Goal: Transaction & Acquisition: Purchase product/service

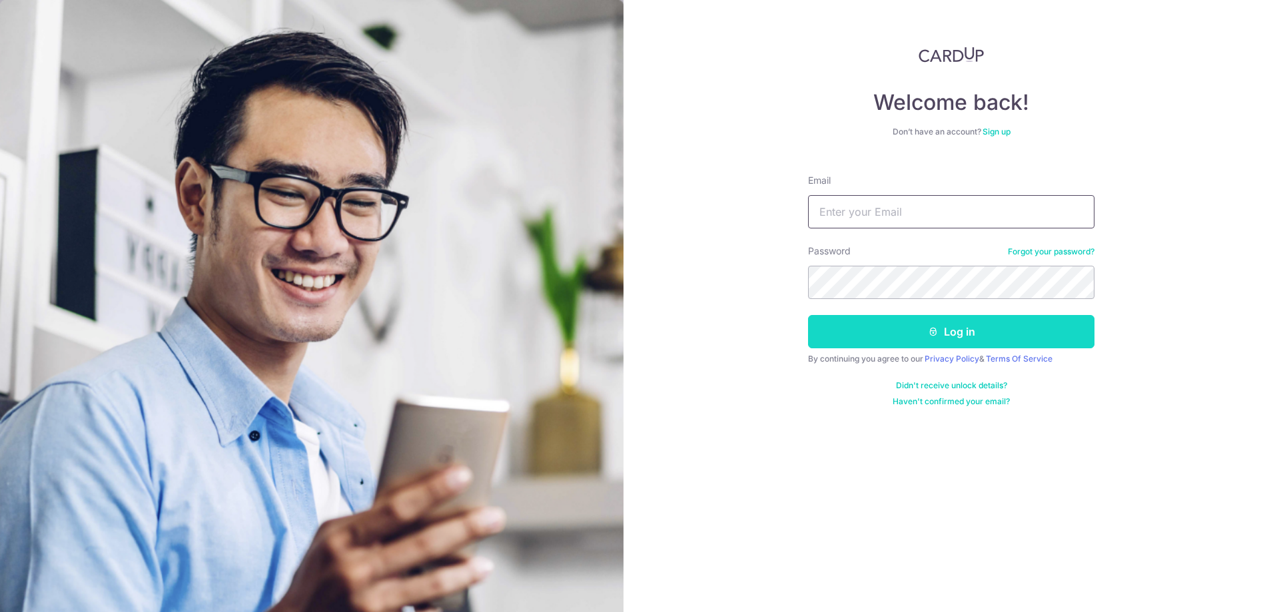
type input "ngziyao@yahoo.com.sg"
click at [869, 335] on button "Log in" at bounding box center [951, 331] width 286 height 33
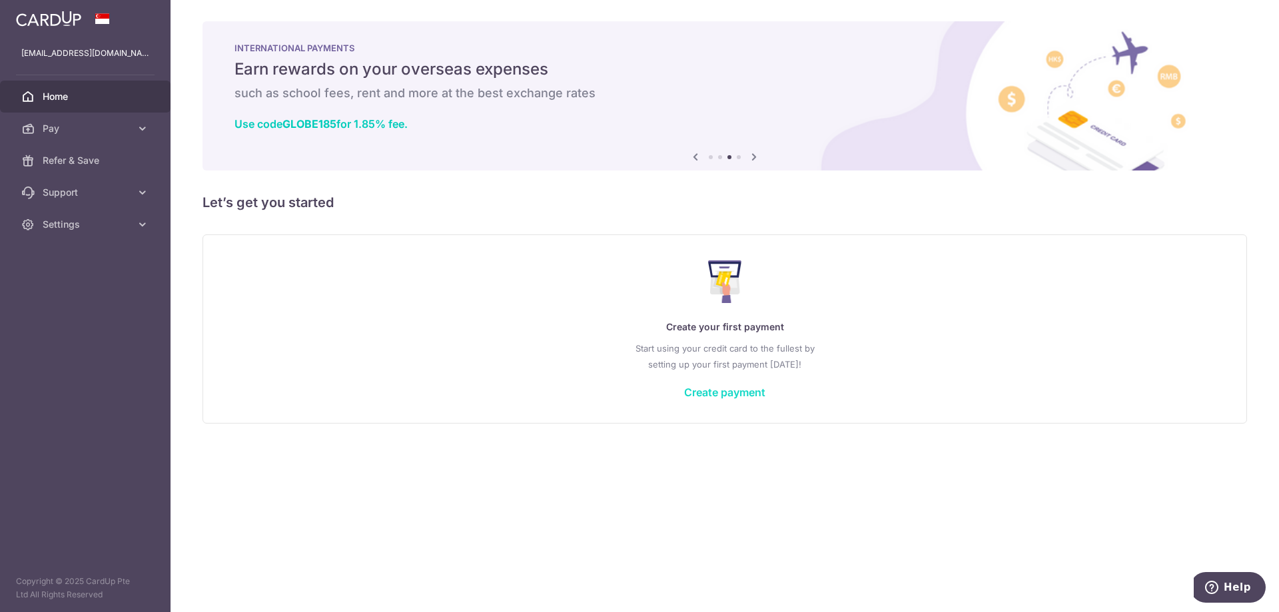
click at [711, 394] on link "Create payment" at bounding box center [724, 392] width 81 height 13
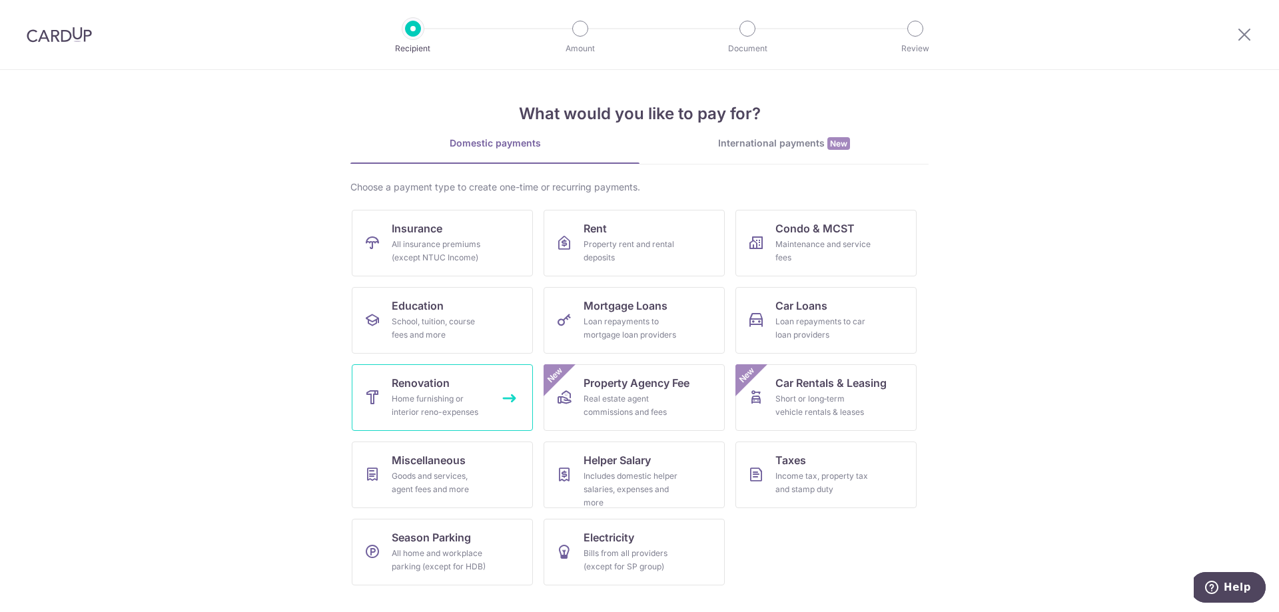
click at [465, 382] on link "Renovation Home furnishing or interior reno-expenses" at bounding box center [442, 397] width 181 height 67
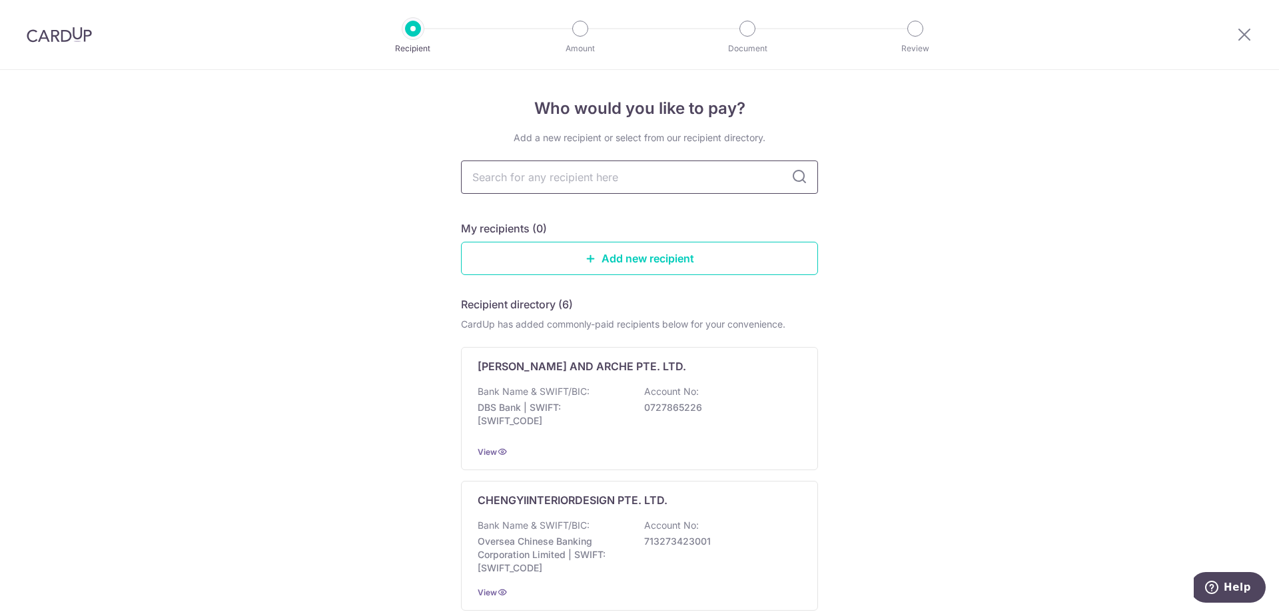
click at [617, 186] on input "text" at bounding box center [639, 176] width 357 height 33
click at [621, 183] on input "text" at bounding box center [639, 176] width 357 height 33
click at [715, 187] on input "text" at bounding box center [639, 176] width 357 height 33
click at [661, 178] on input "text" at bounding box center [639, 176] width 357 height 33
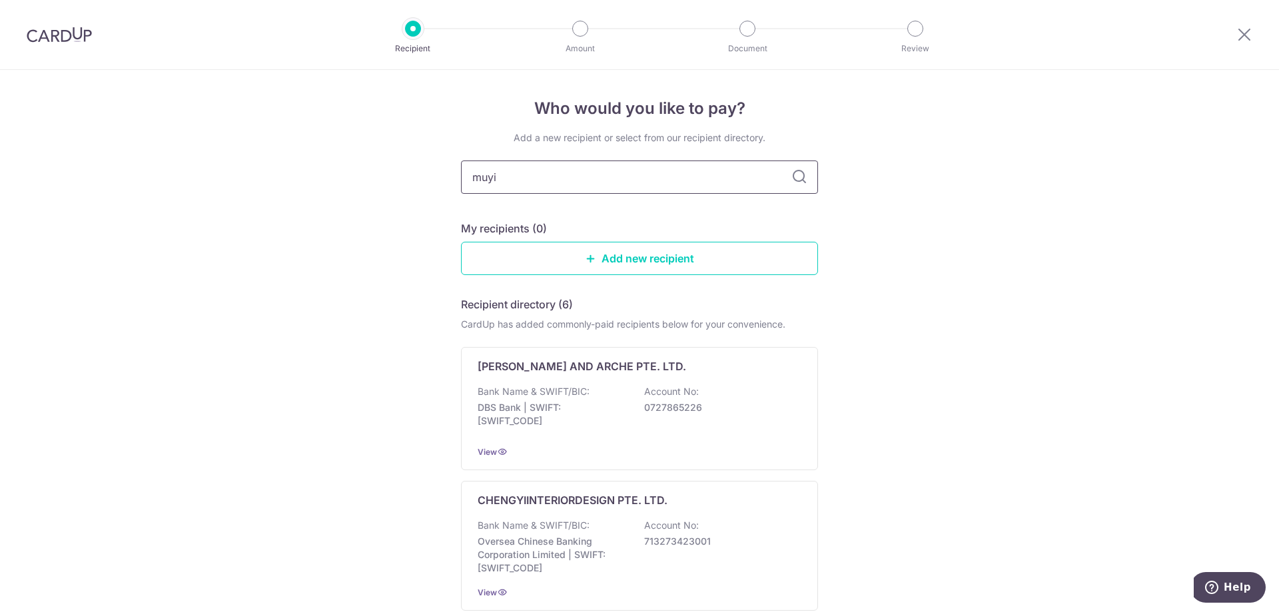
type input "muyi"
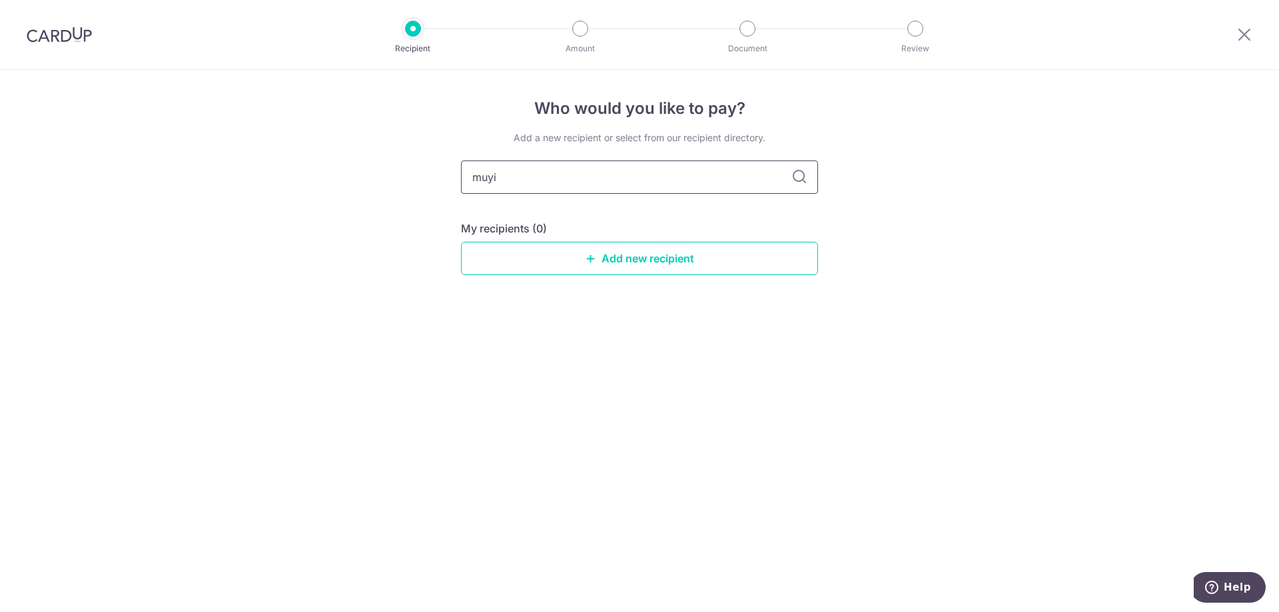
click at [811, 181] on input "muyi" at bounding box center [639, 176] width 357 height 33
click at [804, 181] on icon at bounding box center [799, 177] width 16 height 16
click at [802, 181] on icon at bounding box center [799, 177] width 16 height 16
drag, startPoint x: 802, startPoint y: 181, endPoint x: 707, endPoint y: 177, distance: 95.3
click at [800, 181] on icon at bounding box center [799, 177] width 16 height 16
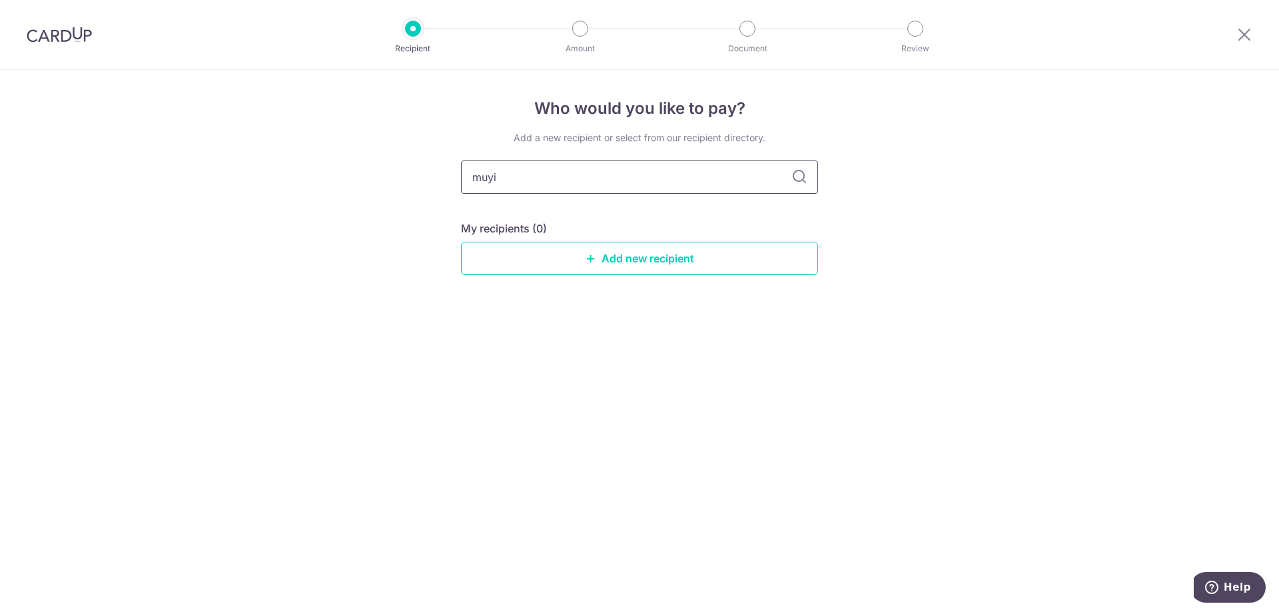
drag, startPoint x: 635, startPoint y: 172, endPoint x: 304, endPoint y: 170, distance: 331.6
click at [304, 170] on div "Who would you like to pay? Add a new recipient or select from our recipient dir…" at bounding box center [639, 341] width 1279 height 542
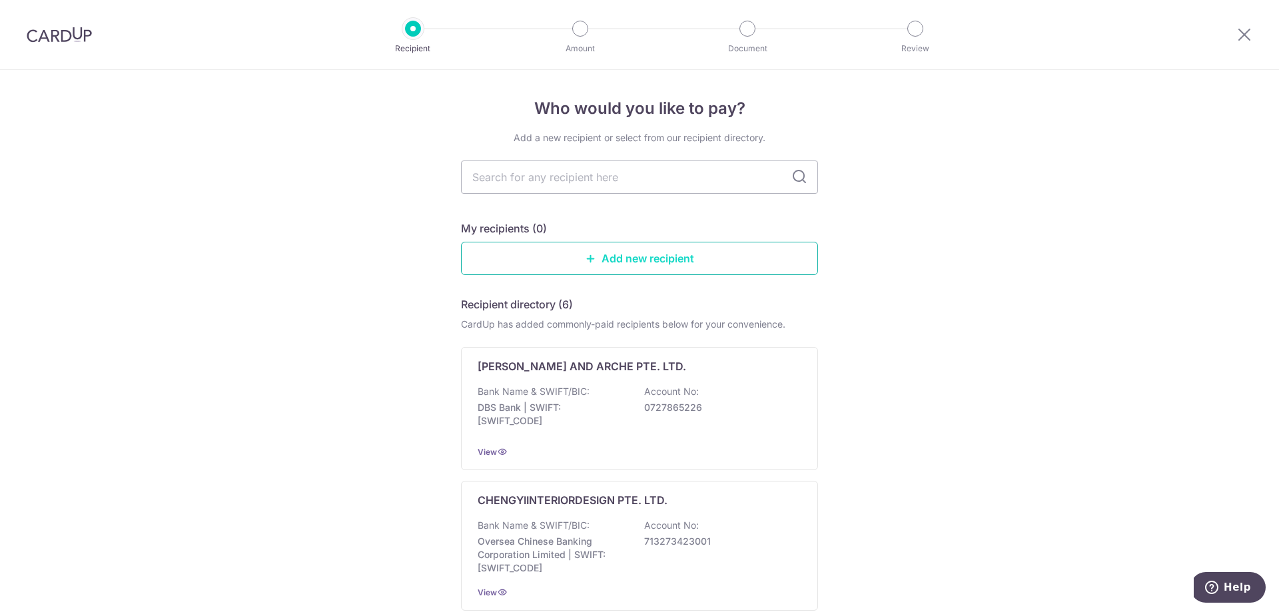
click at [657, 261] on link "Add new recipient" at bounding box center [639, 258] width 357 height 33
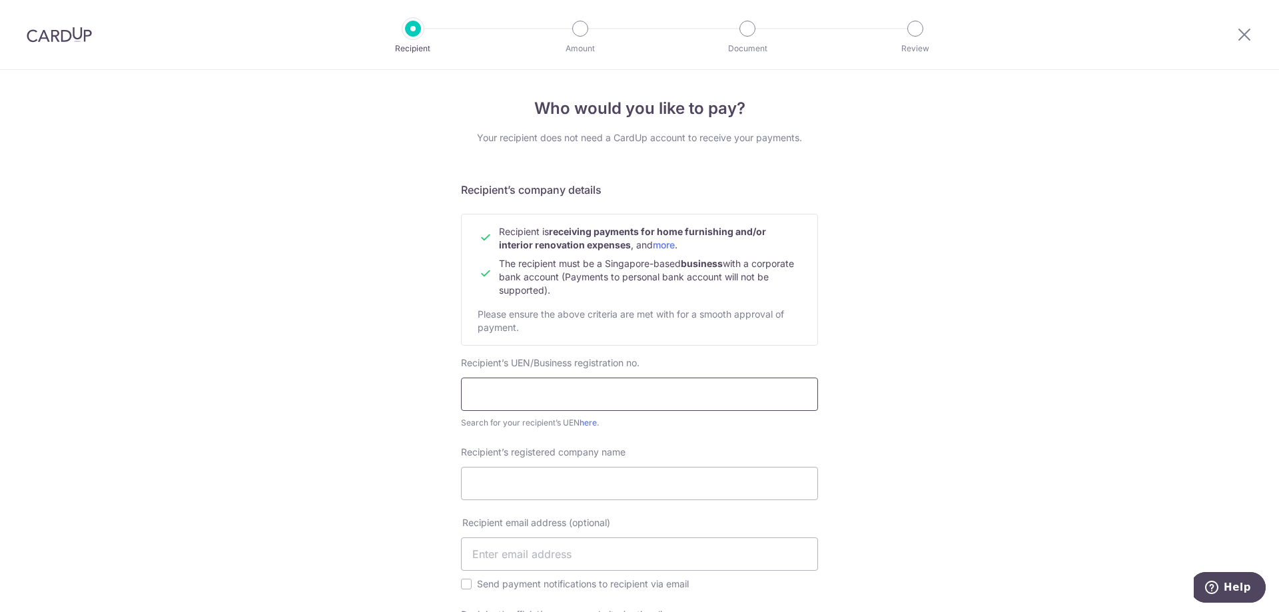
click at [573, 391] on input "text" at bounding box center [639, 394] width 357 height 33
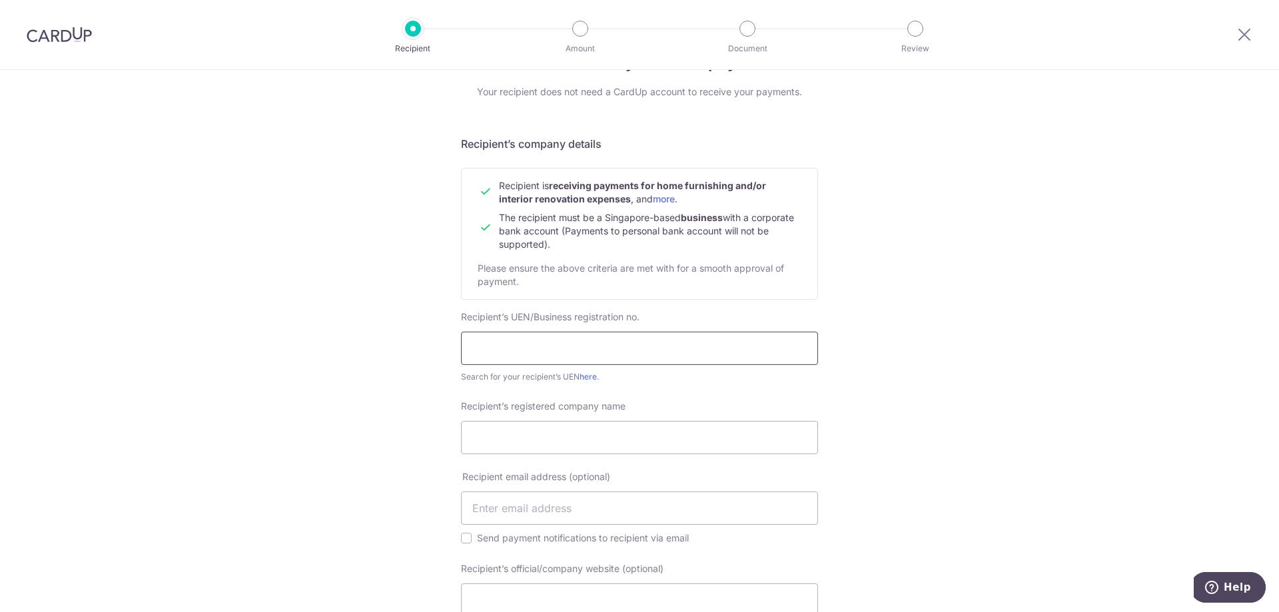
scroll to position [67, 0]
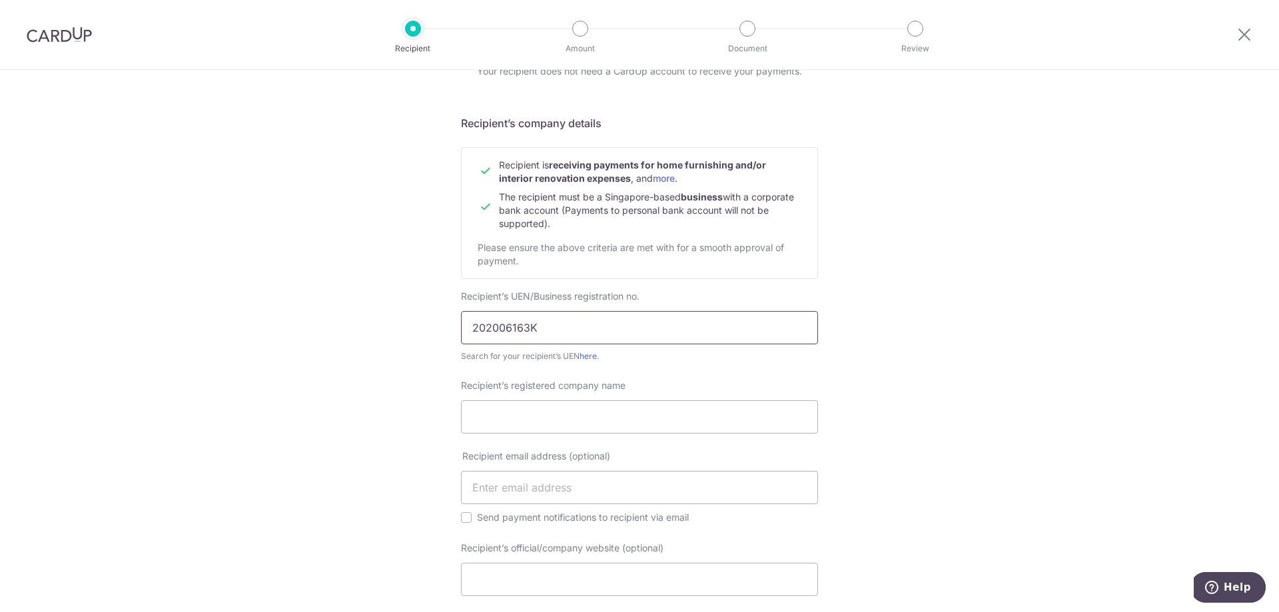
type input "202006163K"
click at [890, 364] on div "Who would you like to pay? Your recipient does not need a CardUp account to rec…" at bounding box center [639, 514] width 1279 height 1023
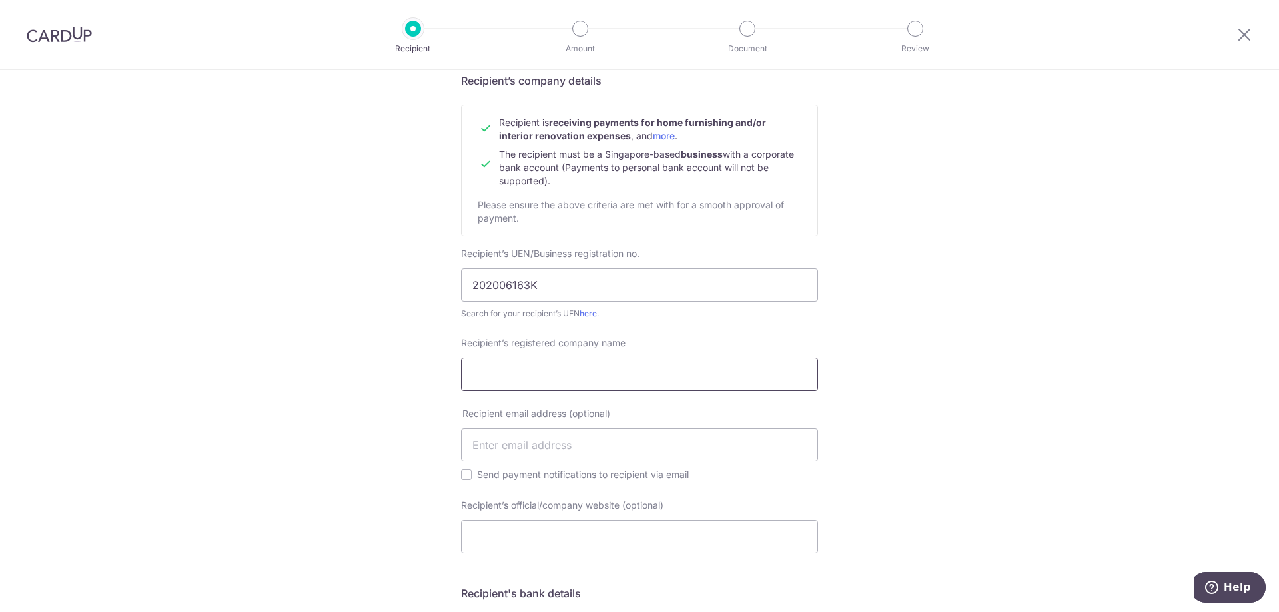
scroll to position [133, 0]
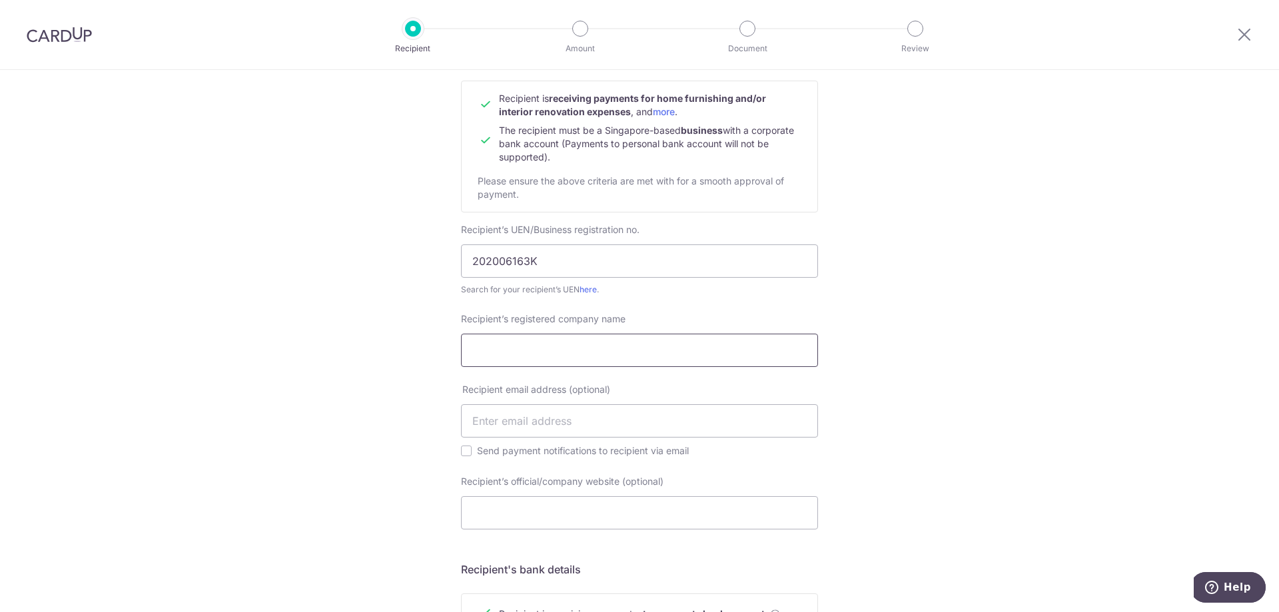
click at [607, 352] on input "Recipient’s registered company name" at bounding box center [639, 350] width 357 height 33
drag, startPoint x: 493, startPoint y: 264, endPoint x: 512, endPoint y: 263, distance: 19.4
click at [512, 263] on input "202006163K" at bounding box center [639, 260] width 357 height 33
click at [558, 338] on input "Recipient’s registered company name" at bounding box center [639, 350] width 357 height 33
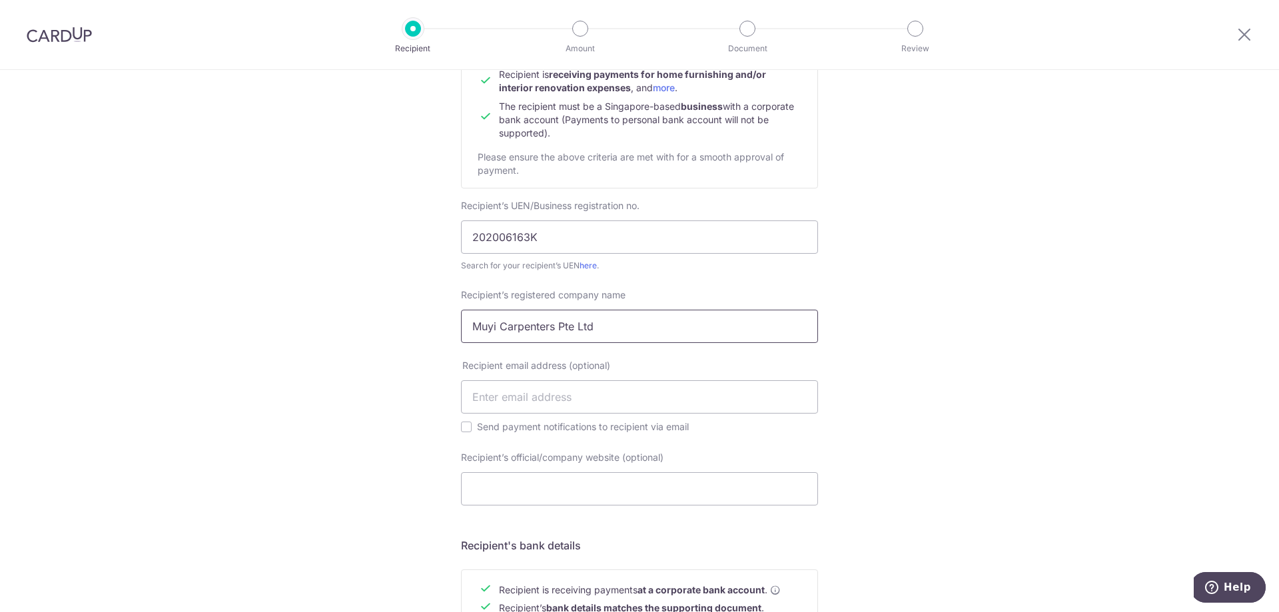
scroll to position [200, 0]
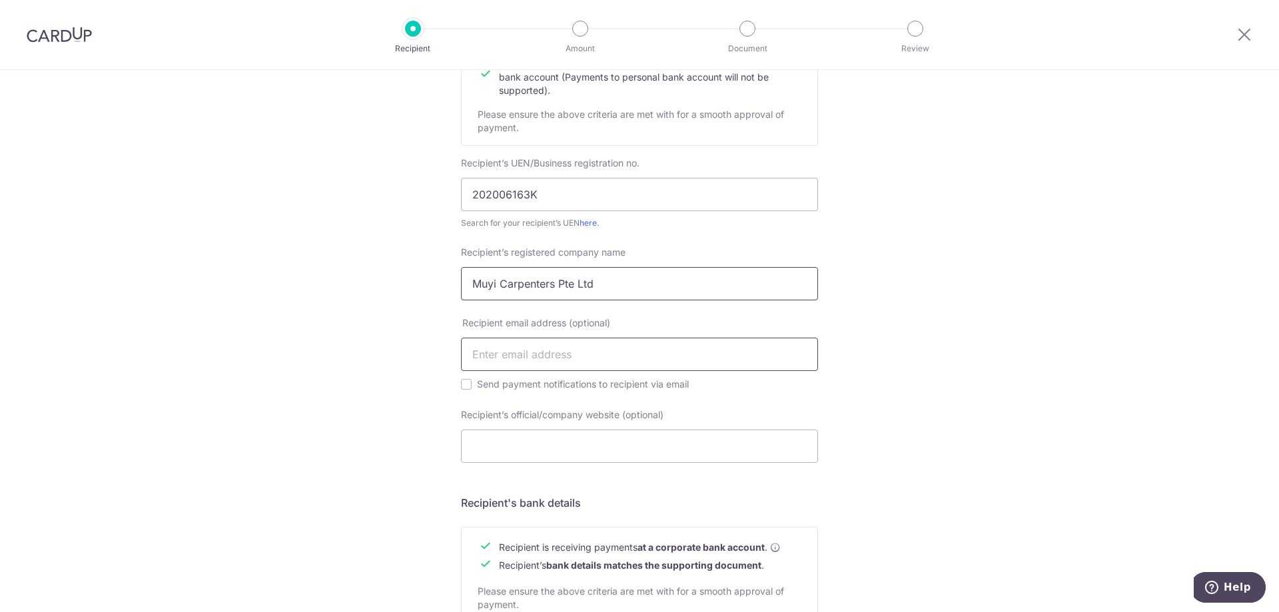
type input "Muyi Carpenters Pte Ltd"
click at [584, 363] on input "text" at bounding box center [639, 354] width 357 height 33
click at [573, 365] on input "text" at bounding box center [639, 354] width 357 height 33
click at [508, 440] on input "Recipient’s official/company website (optional)" at bounding box center [639, 446] width 357 height 33
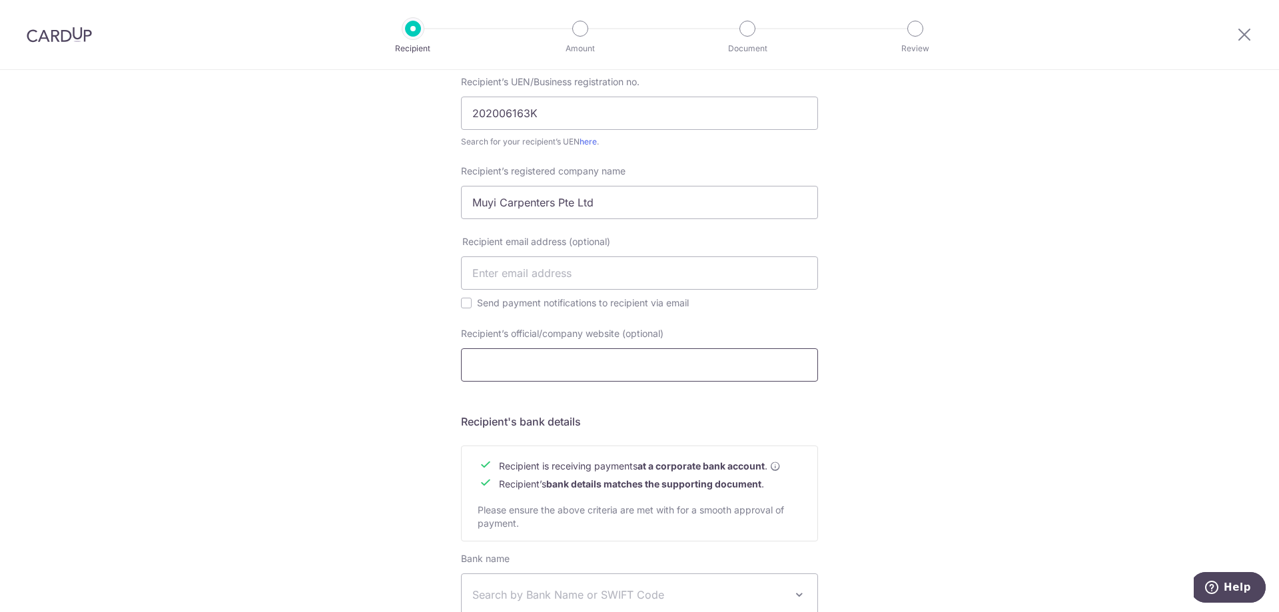
scroll to position [466, 0]
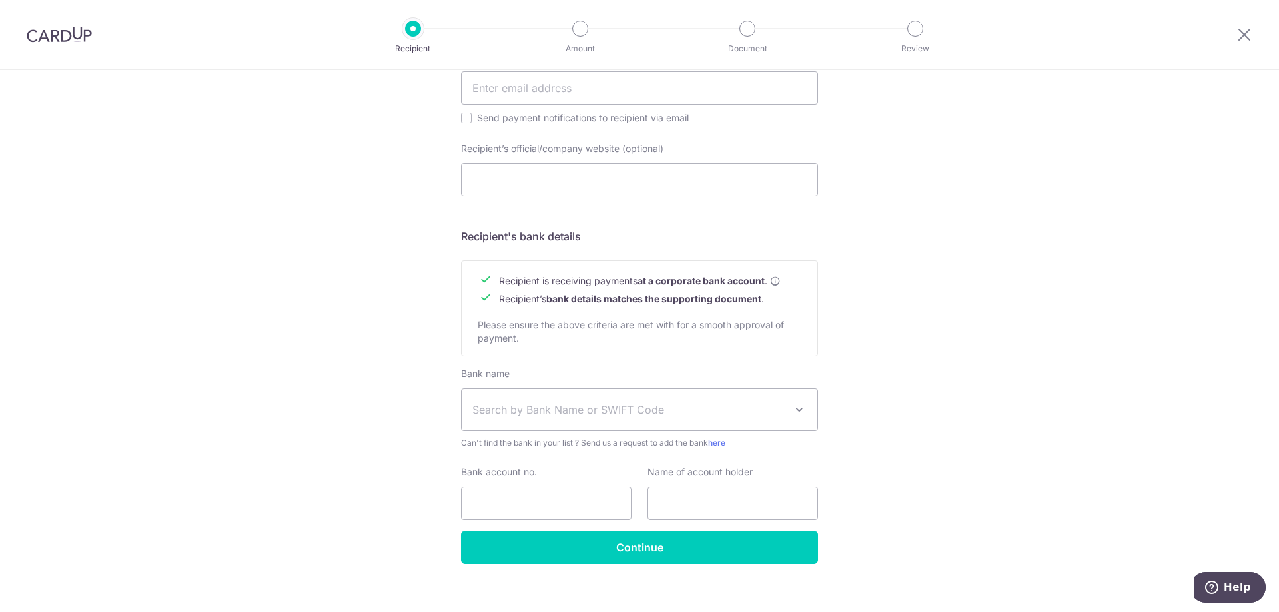
click at [319, 374] on div "Who would you like to pay? Your recipient does not need a CardUp account to rec…" at bounding box center [639, 115] width 1279 height 1023
click at [593, 418] on span "Search by Bank Name or SWIFT Code" at bounding box center [639, 409] width 356 height 41
click at [932, 548] on div "Who would you like to pay? Your recipient does not need a CardUp account to rec…" at bounding box center [639, 115] width 1279 height 1023
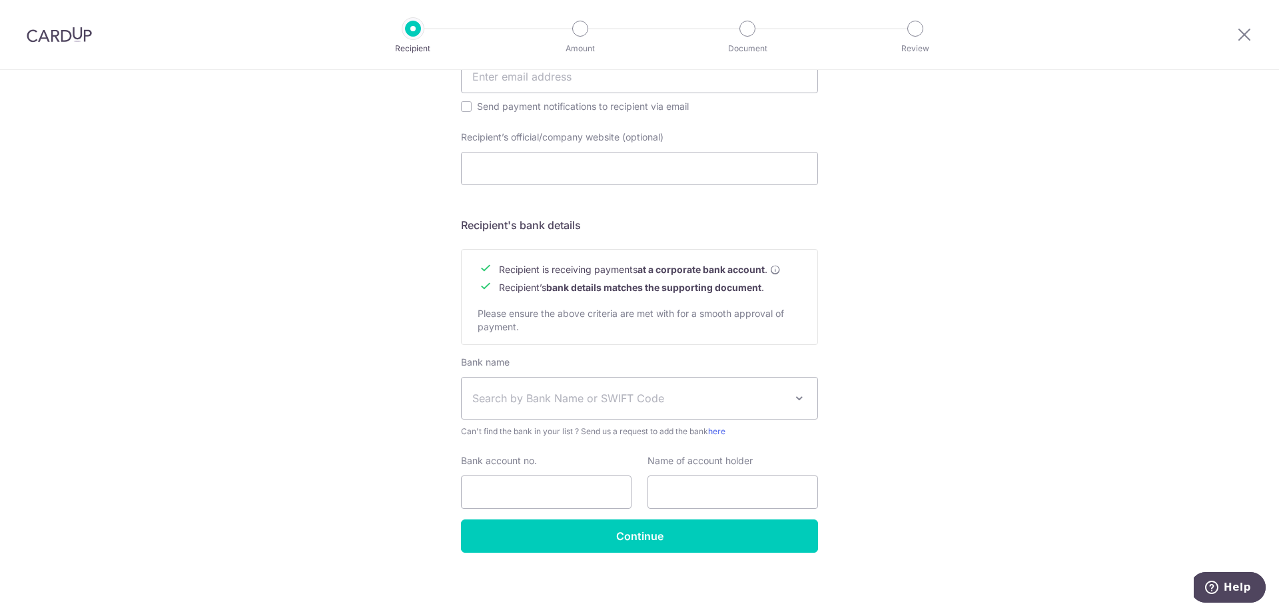
scroll to position [481, 0]
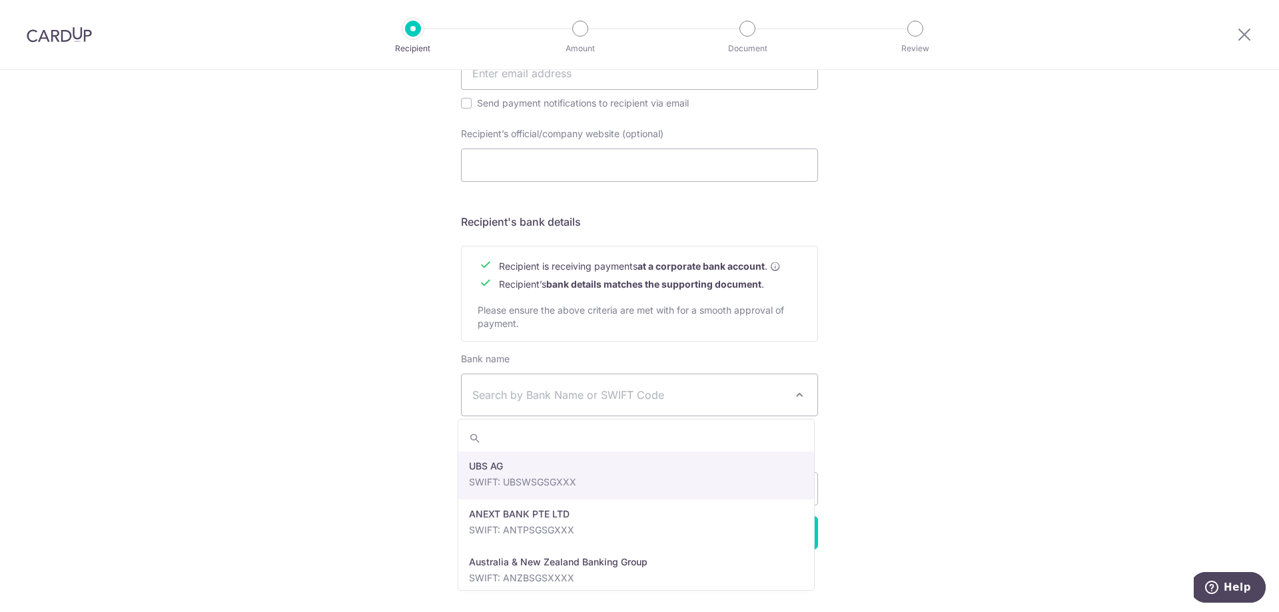
click at [698, 386] on span "Search by Bank Name or SWIFT Code" at bounding box center [639, 394] width 356 height 41
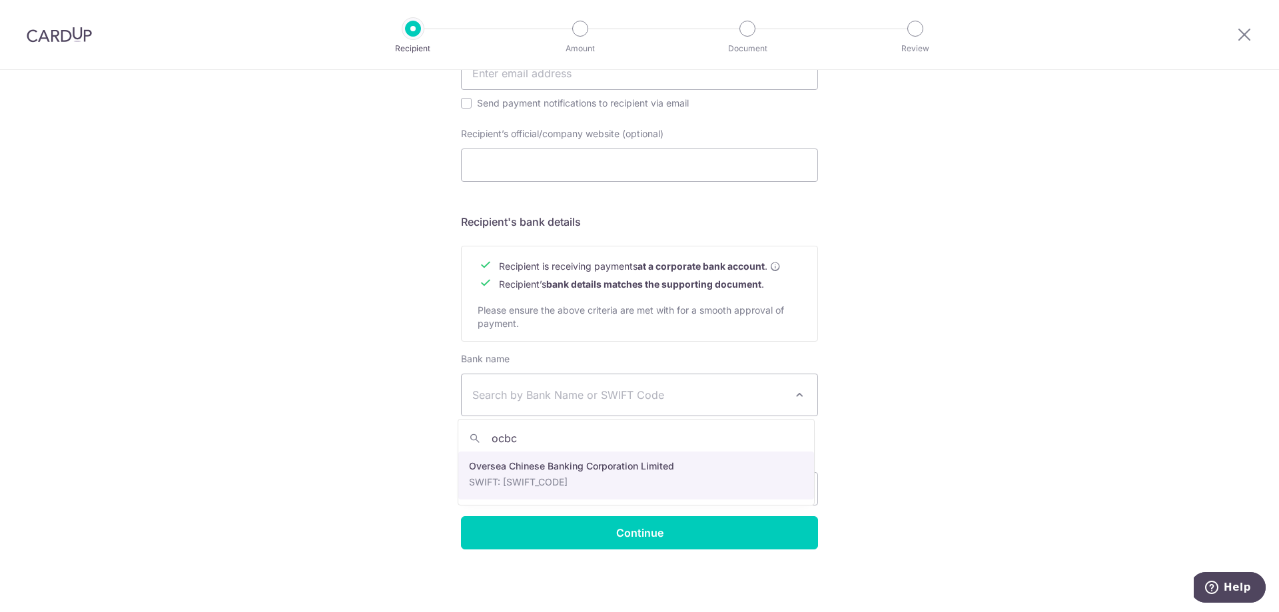
type input "ocbc"
select select "12"
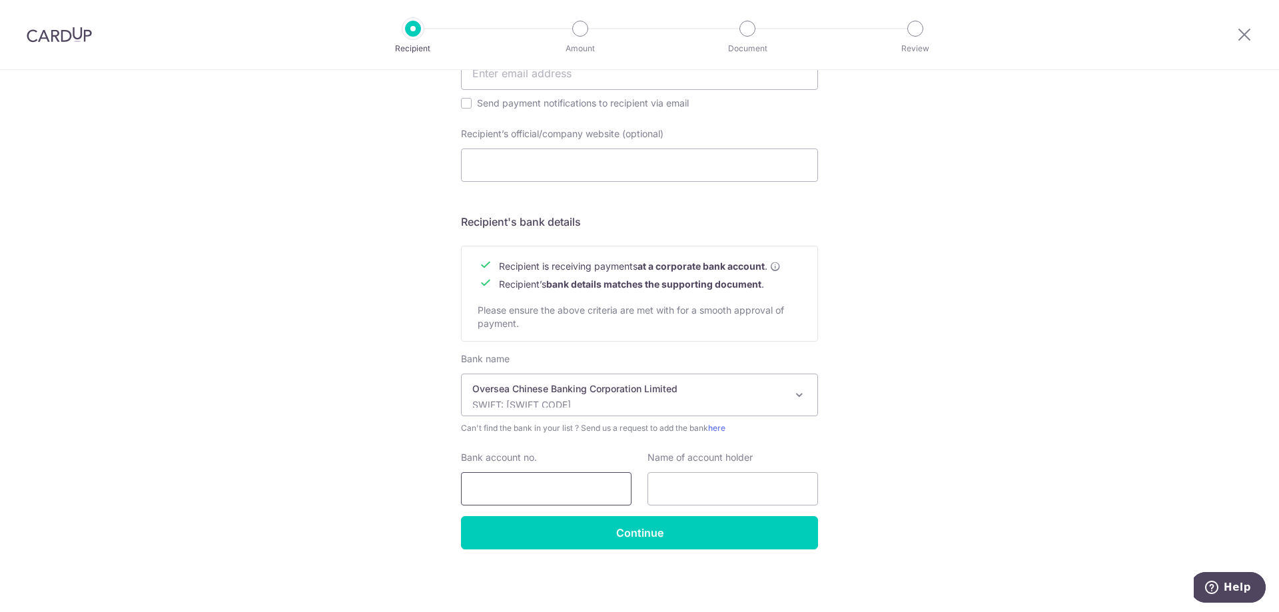
click at [523, 479] on input "Bank account no." at bounding box center [546, 488] width 170 height 33
click at [546, 493] on input "Bank account no." at bounding box center [546, 488] width 170 height 33
type input "601071293001"
drag, startPoint x: 494, startPoint y: 487, endPoint x: 567, endPoint y: 507, distance: 75.9
click at [516, 487] on input "601071293001" at bounding box center [546, 488] width 170 height 33
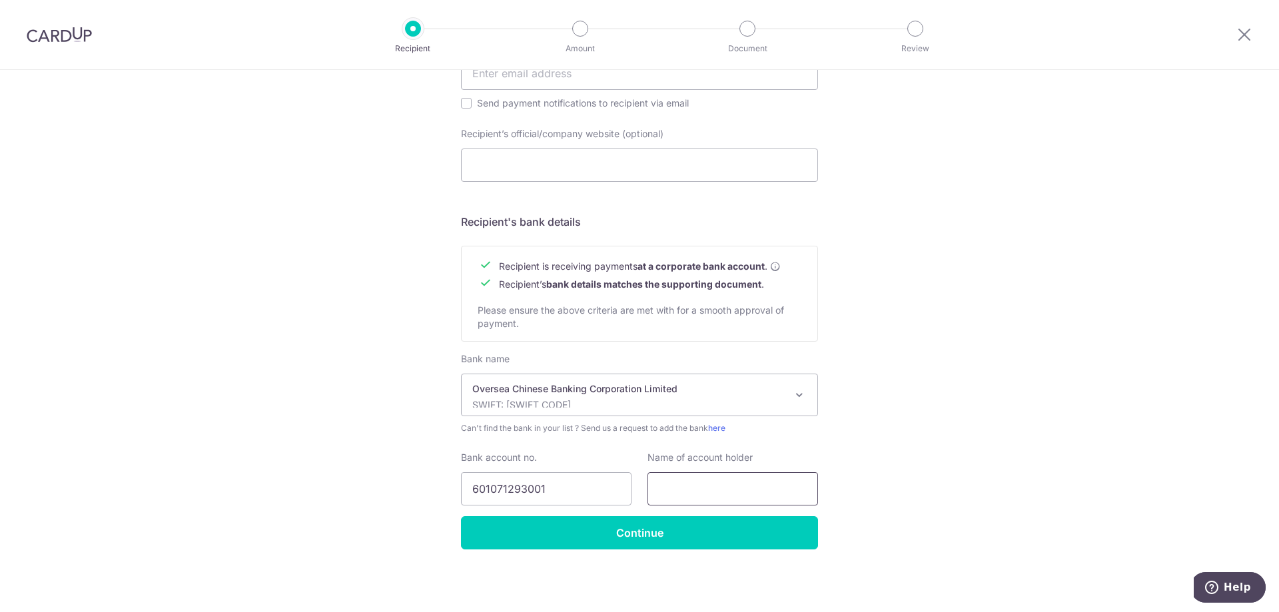
click at [711, 495] on input "text" at bounding box center [732, 488] width 170 height 33
type input "Muyi Carpenters Pte Ltd"
click at [1093, 313] on div "Who would you like to pay? Your recipient does not need a CardUp account to rec…" at bounding box center [639, 100] width 1279 height 1023
click at [1068, 354] on div "Who would you like to pay? Your recipient does not need a CardUp account to rec…" at bounding box center [639, 100] width 1279 height 1023
click at [687, 537] on input "Continue" at bounding box center [639, 532] width 357 height 33
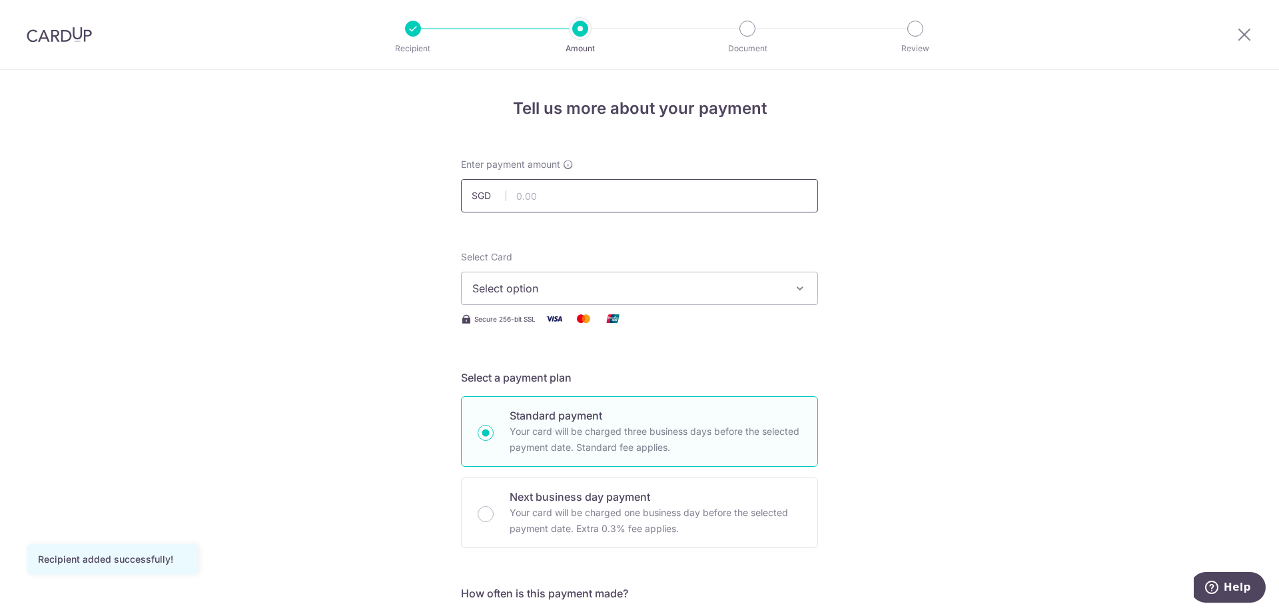
click at [693, 203] on input "text" at bounding box center [639, 195] width 357 height 33
click at [660, 285] on span "Select option" at bounding box center [627, 288] width 310 height 16
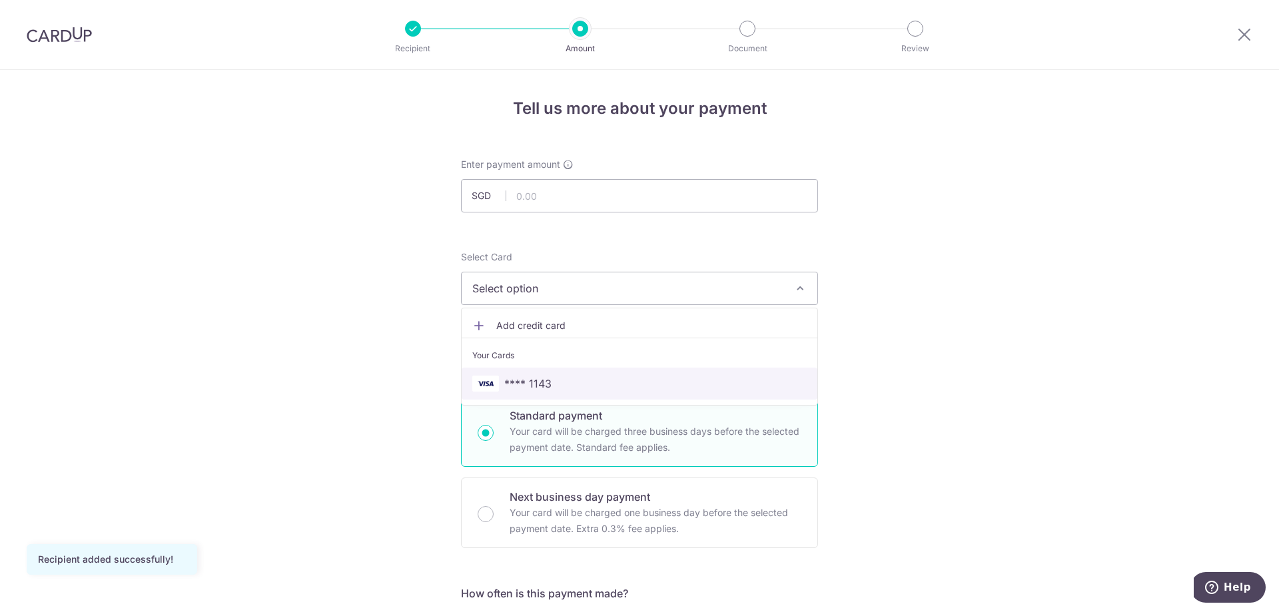
click at [623, 381] on span "**** 1143" at bounding box center [639, 384] width 334 height 16
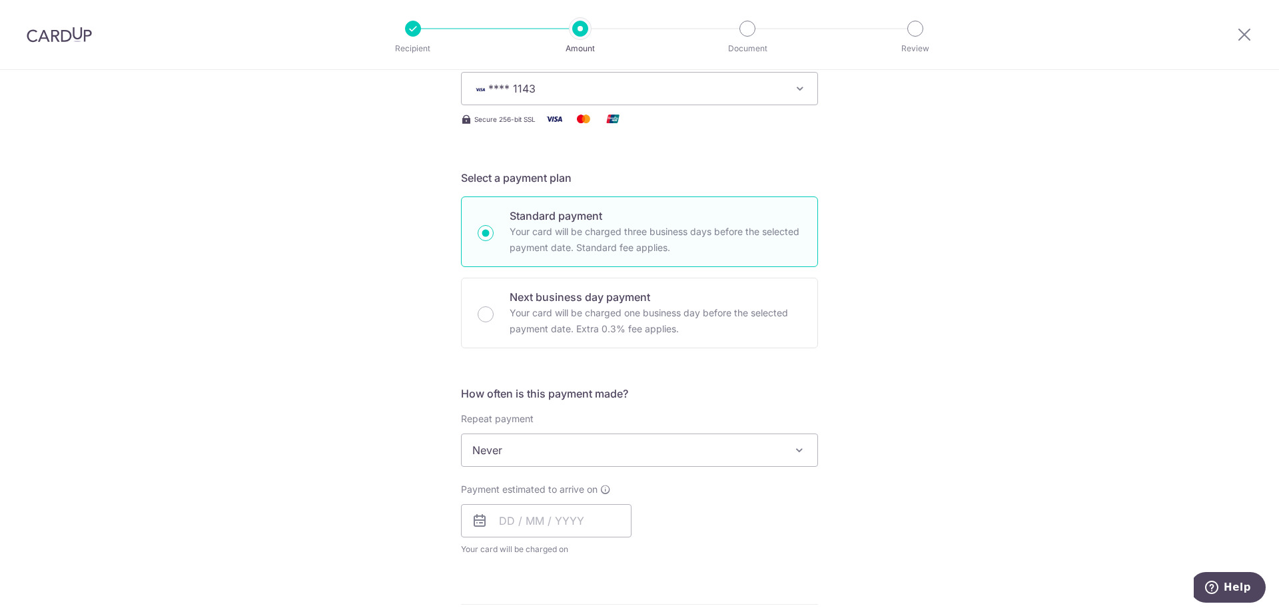
click at [934, 315] on div "Tell us more about your payment Enter payment amount SGD Recipient added succes…" at bounding box center [639, 517] width 1279 height 1294
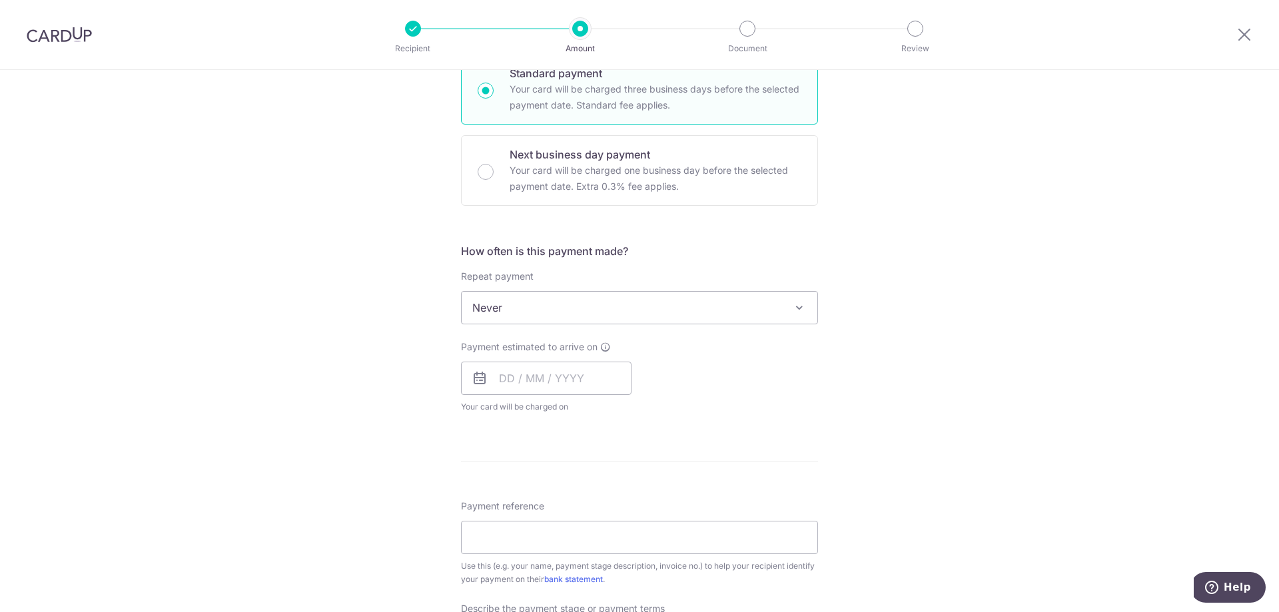
scroll to position [400, 0]
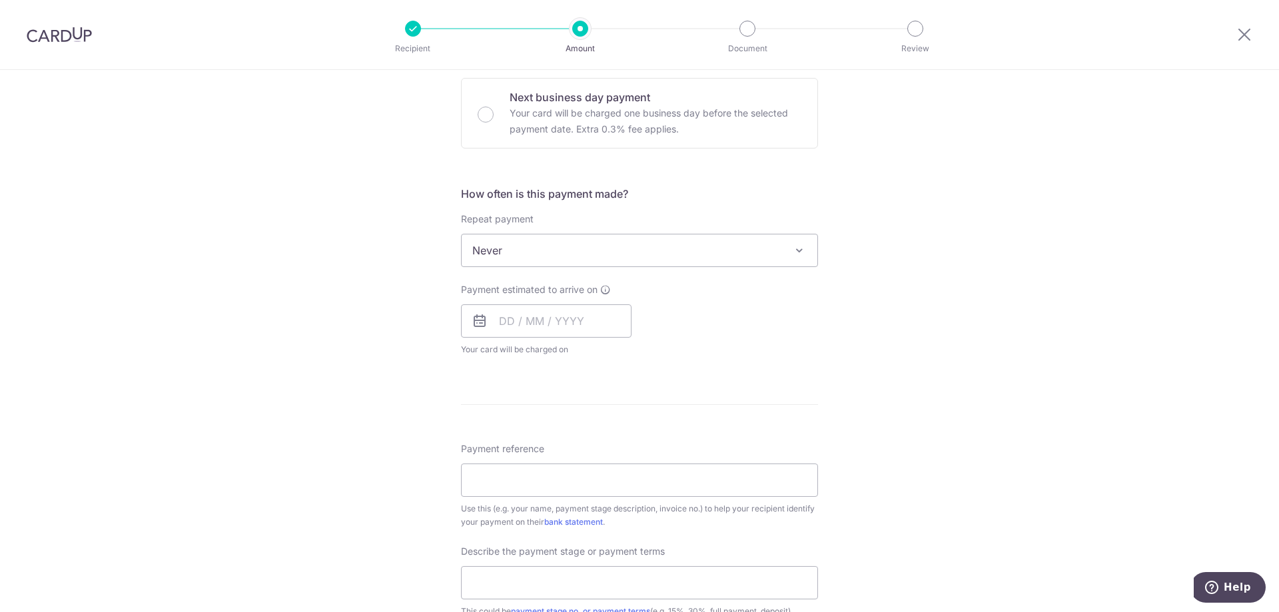
click at [647, 247] on span "Never" at bounding box center [639, 250] width 356 height 32
click at [648, 256] on span "Never" at bounding box center [639, 250] width 356 height 32
click at [575, 317] on input "text" at bounding box center [546, 320] width 170 height 33
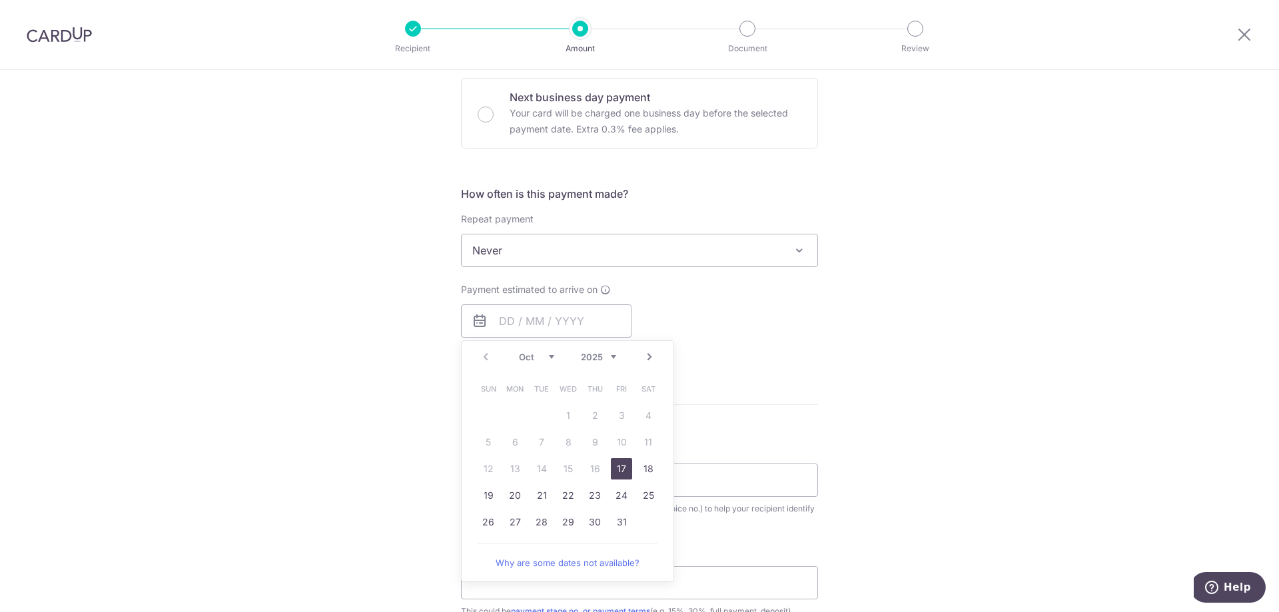
click at [625, 465] on link "17" at bounding box center [621, 468] width 21 height 21
type input "[DATE]"
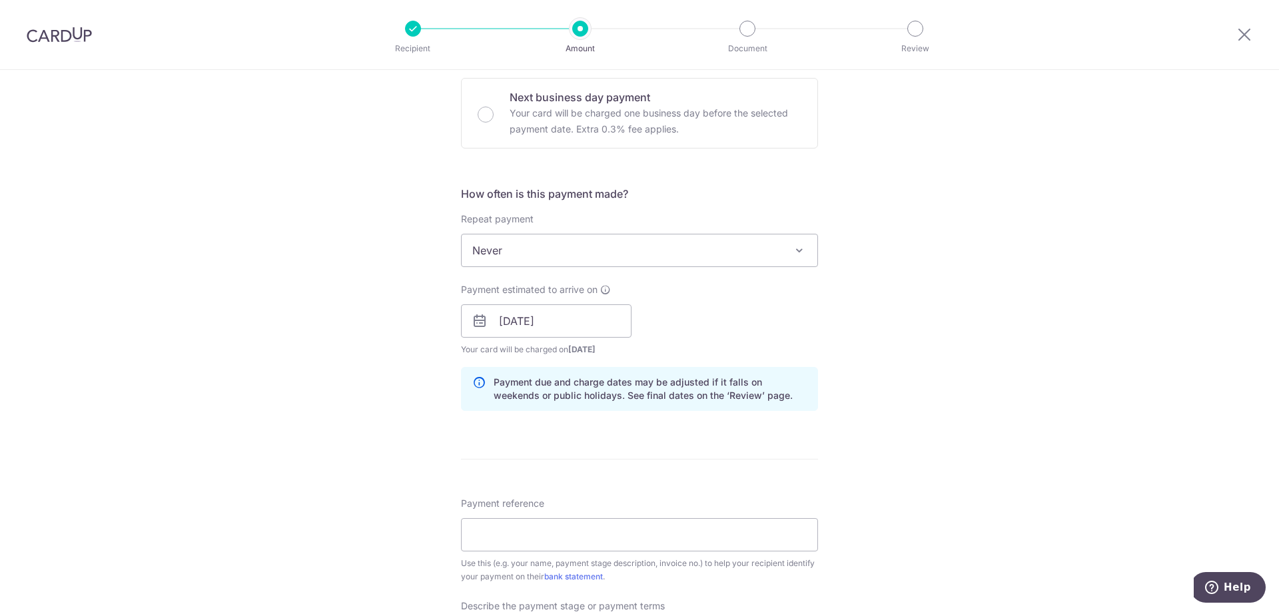
click at [866, 336] on div "Tell us more about your payment Enter payment amount SGD Recipient added succes…" at bounding box center [639, 344] width 1279 height 1349
click at [601, 325] on input "17/10/2025" at bounding box center [546, 320] width 170 height 33
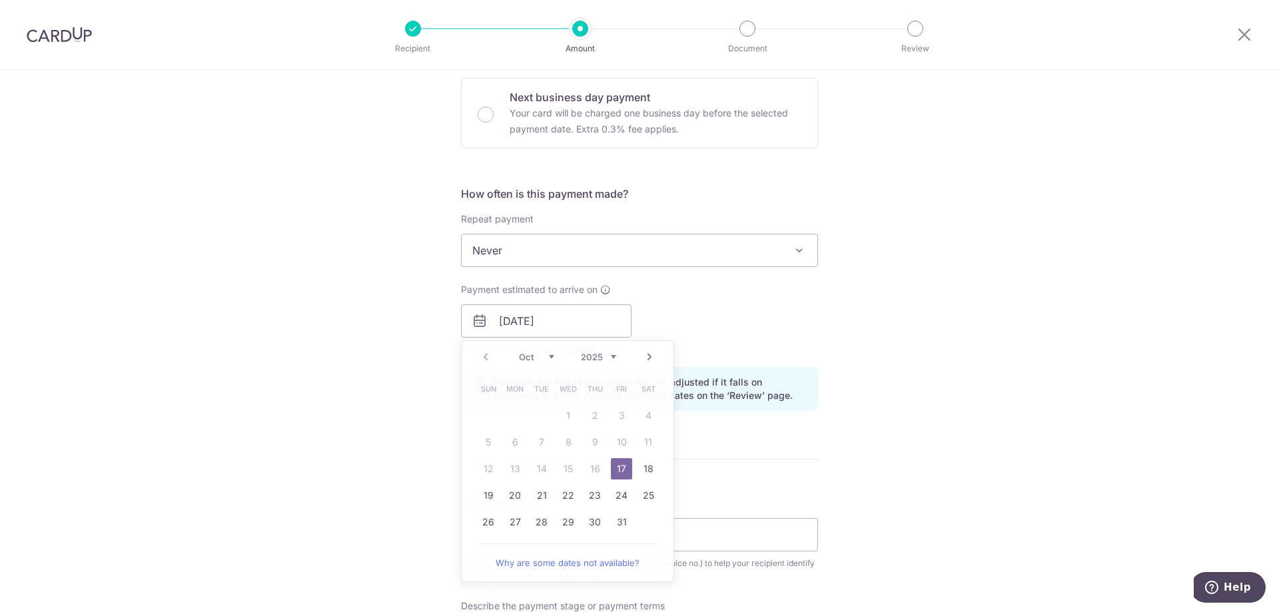
click at [952, 328] on div "Tell us more about your payment Enter payment amount SGD Recipient added succes…" at bounding box center [639, 344] width 1279 height 1349
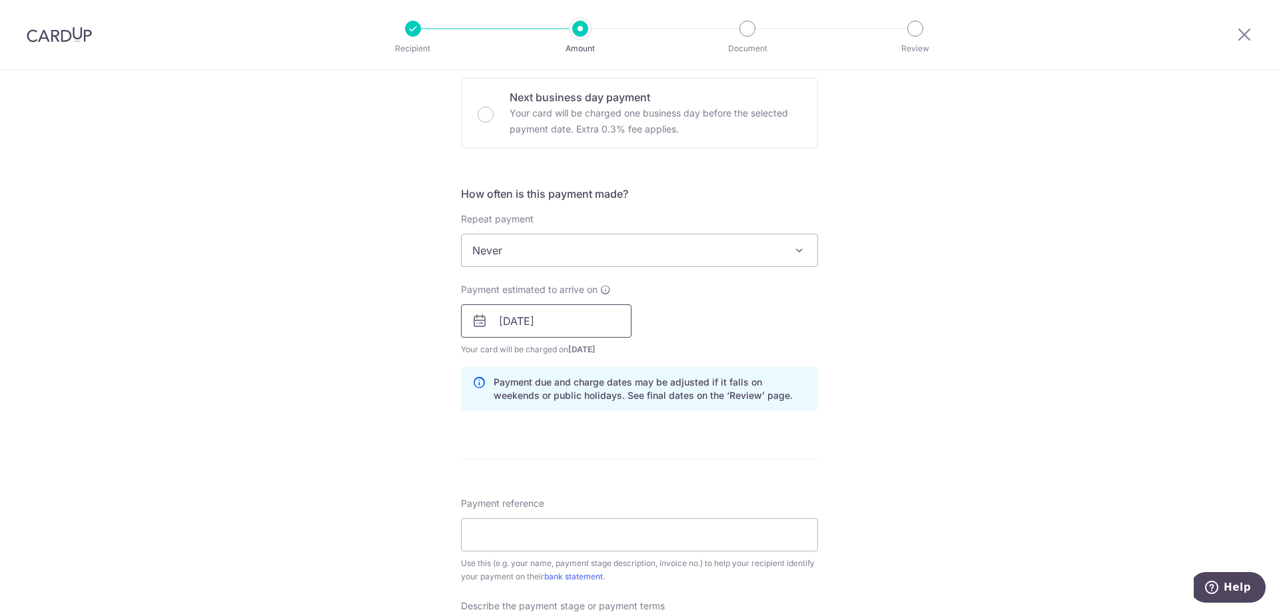
click at [603, 318] on input "17/10/2025" at bounding box center [546, 320] width 170 height 33
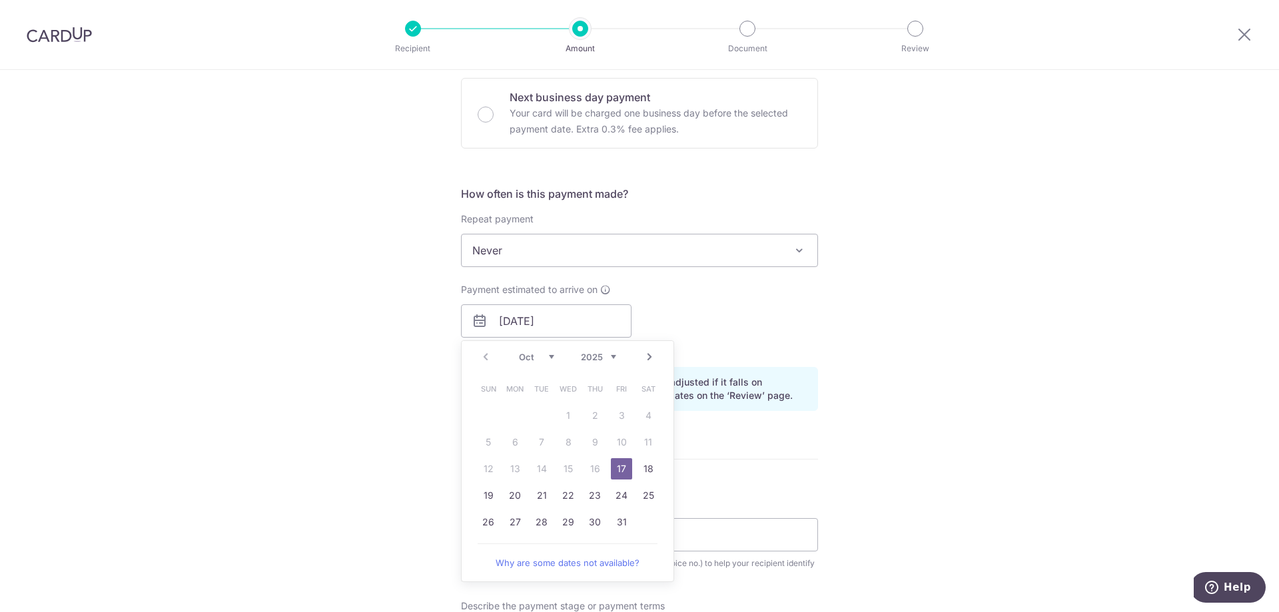
click at [877, 318] on div "Tell us more about your payment Enter payment amount SGD Recipient added succes…" at bounding box center [639, 344] width 1279 height 1349
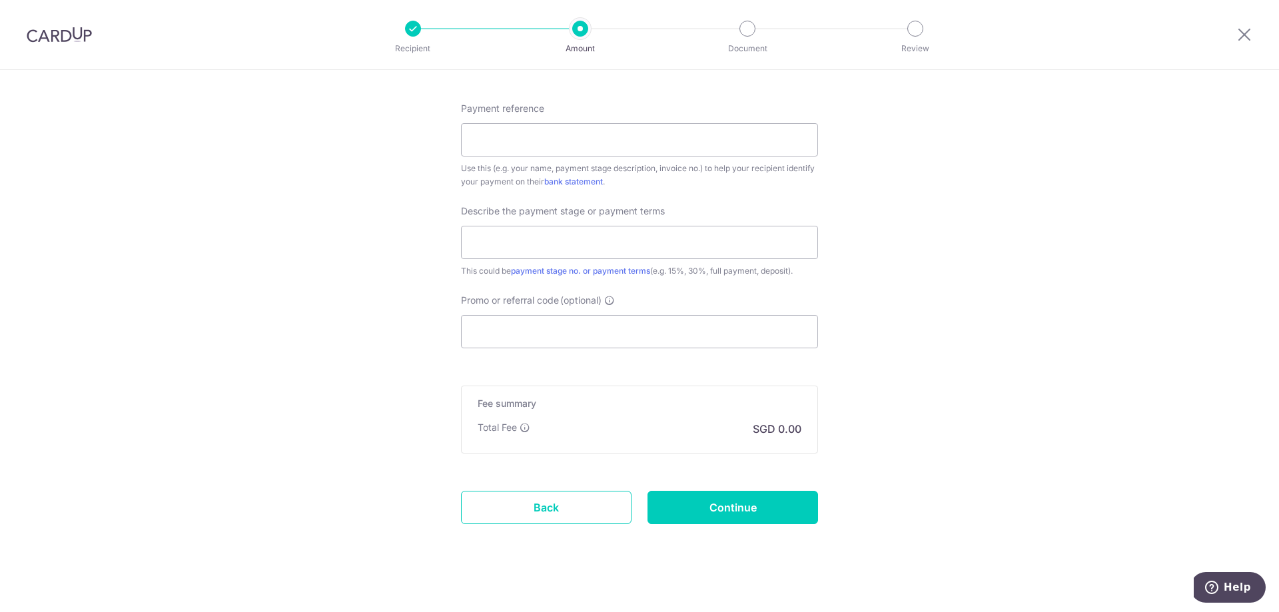
scroll to position [806, 0]
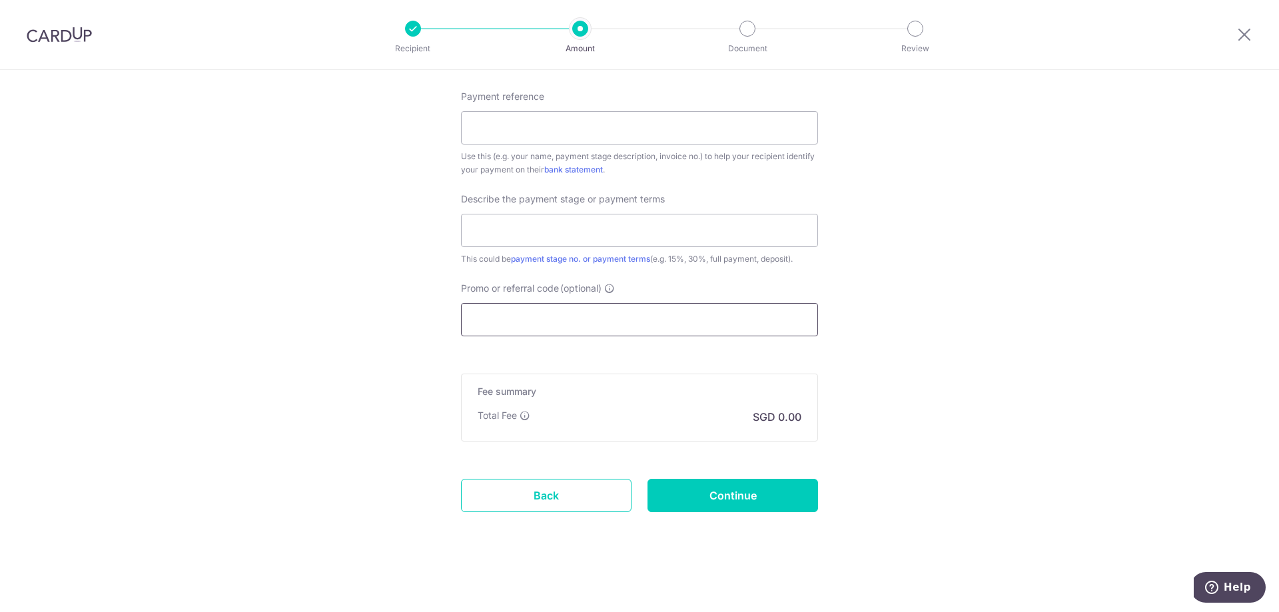
click at [611, 315] on input "Promo or referral code (optional)" at bounding box center [639, 319] width 357 height 33
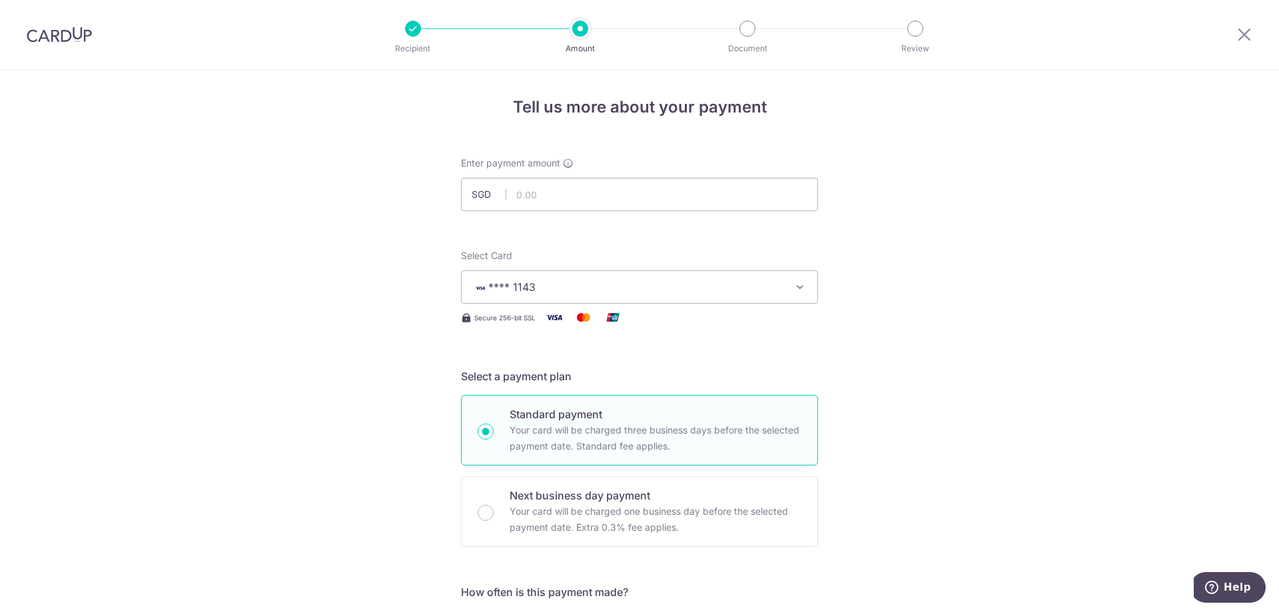
scroll to position [0, 0]
click at [586, 199] on input "text" at bounding box center [639, 195] width 357 height 33
type input "20,000.00"
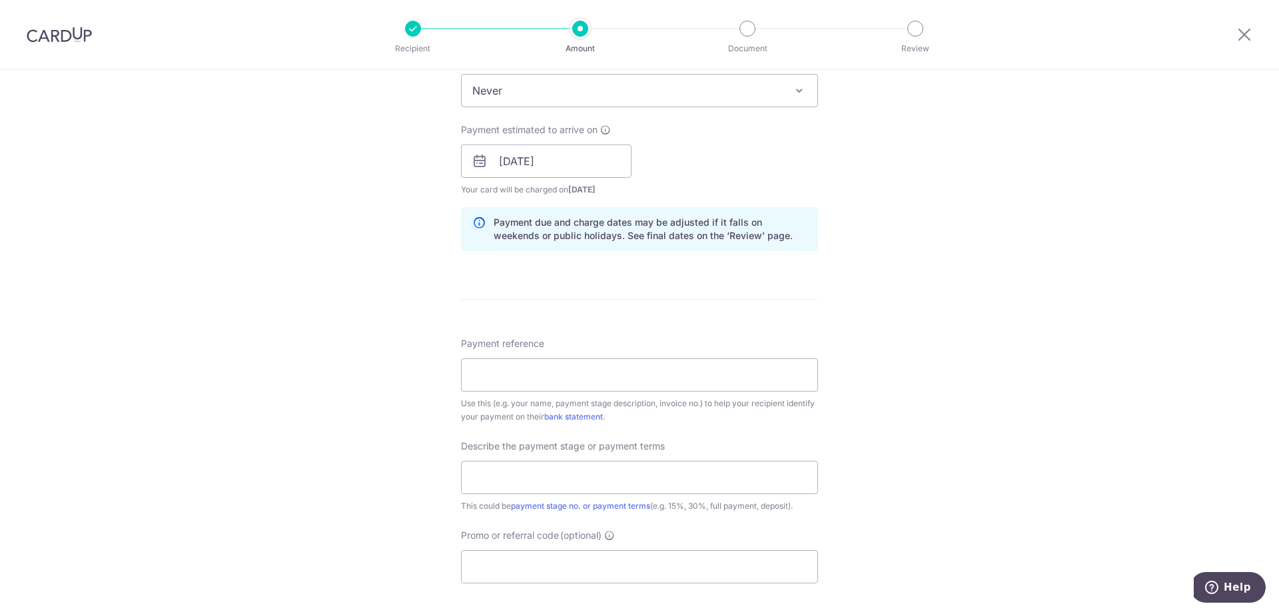
scroll to position [733, 0]
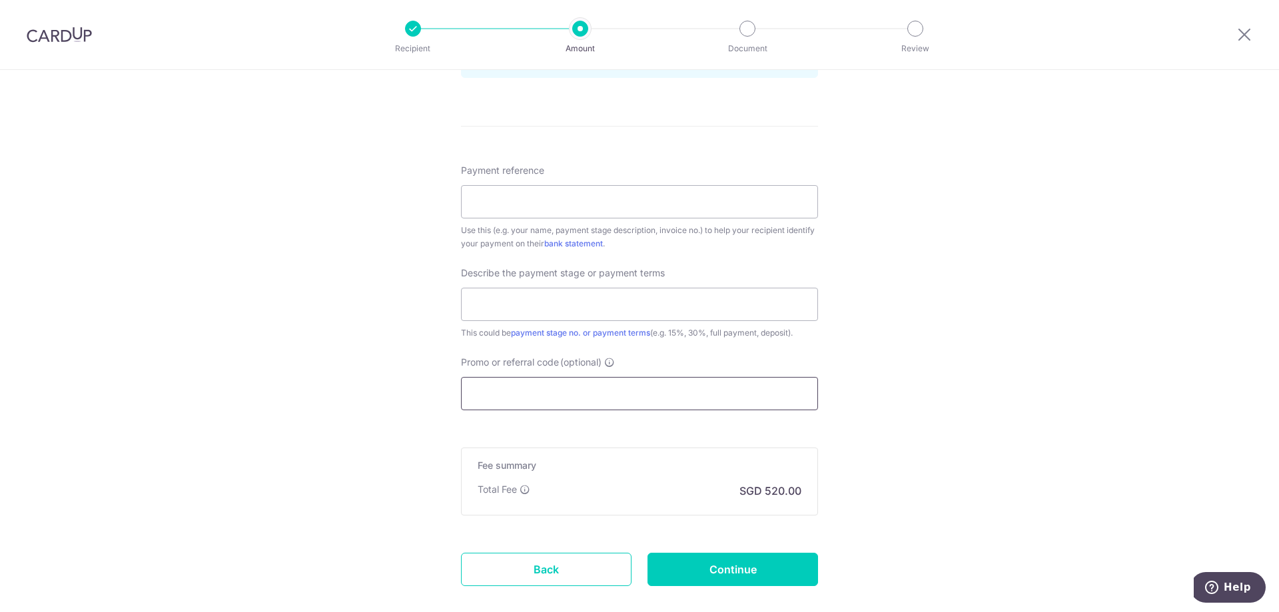
click at [529, 394] on input "Promo or referral code (optional)" at bounding box center [639, 393] width 357 height 33
paste input "OCBC155"
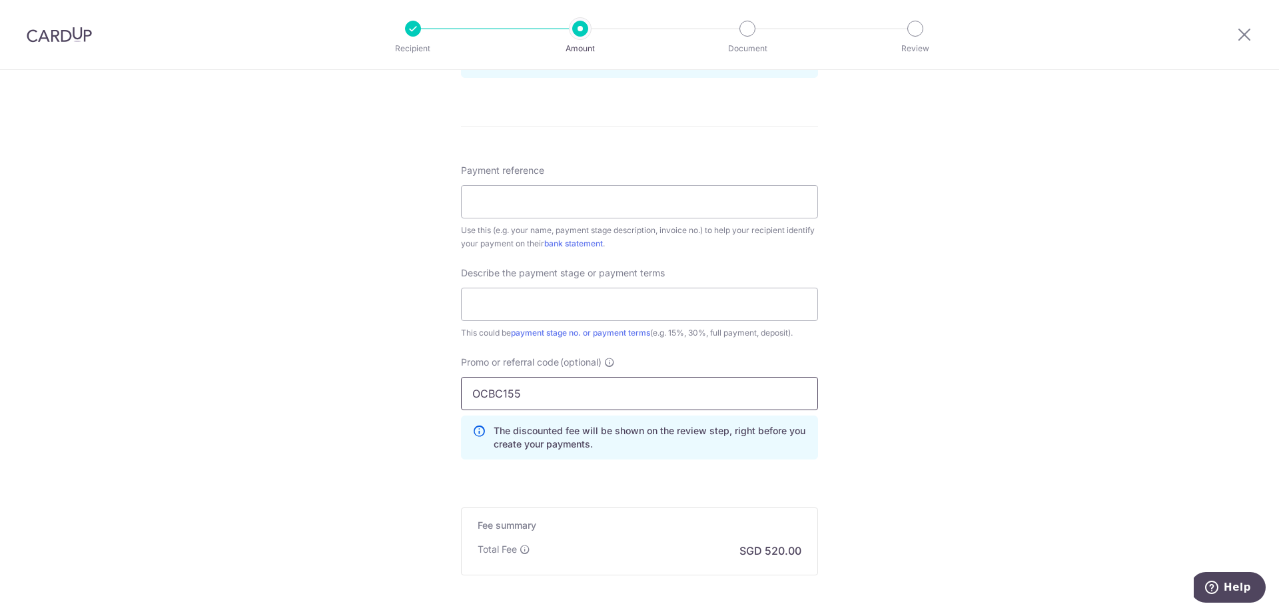
type input "OCBC155"
click at [906, 390] on div "Tell us more about your payment Enter payment amount SGD 20,000.00 20000.00 Rec…" at bounding box center [639, 41] width 1279 height 1408
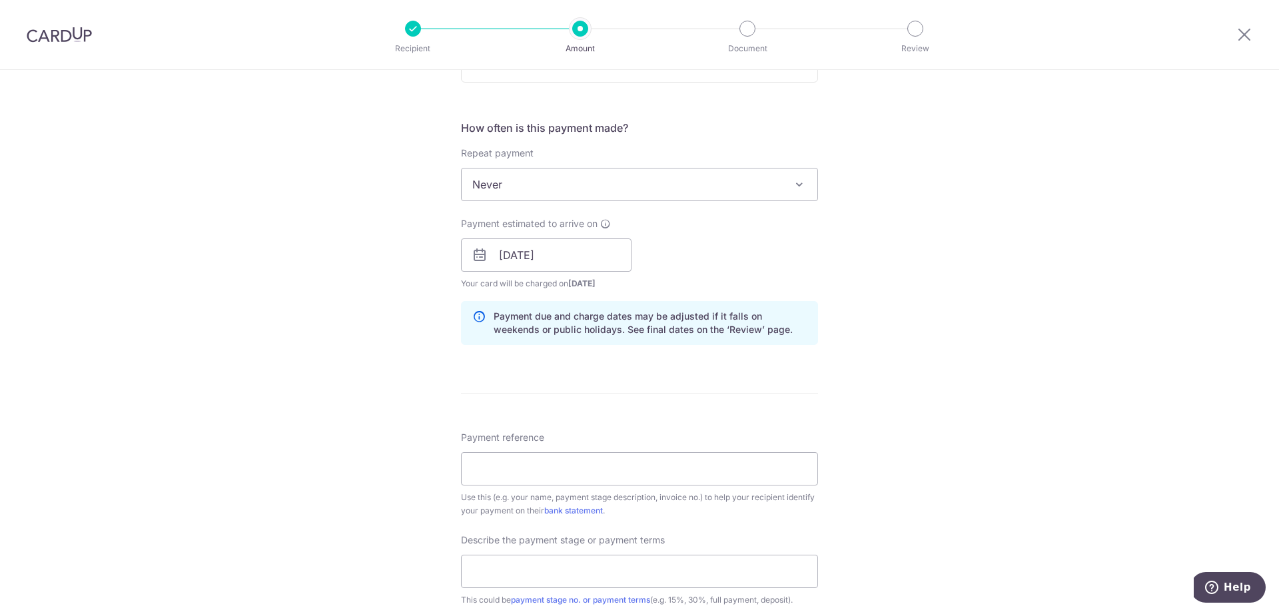
scroll to position [466, 0]
click at [621, 258] on input "[DATE]" at bounding box center [546, 254] width 170 height 33
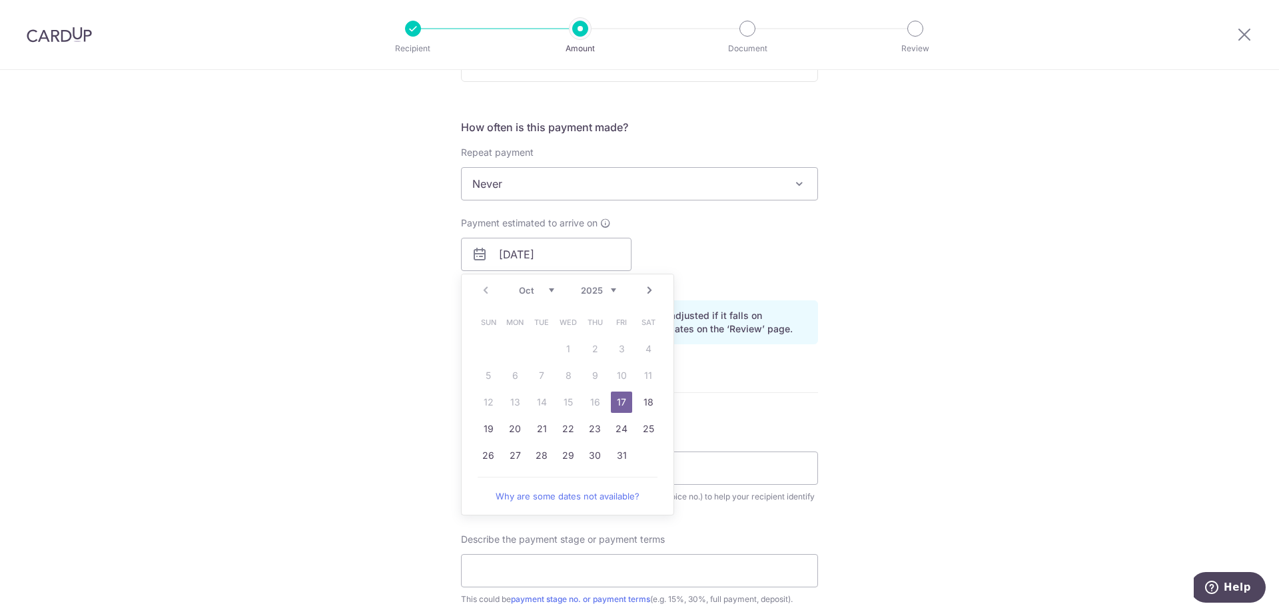
click at [941, 302] on div "Tell us more about your payment Enter payment amount SGD 20,000.00 20000.00 Rec…" at bounding box center [639, 308] width 1279 height 1408
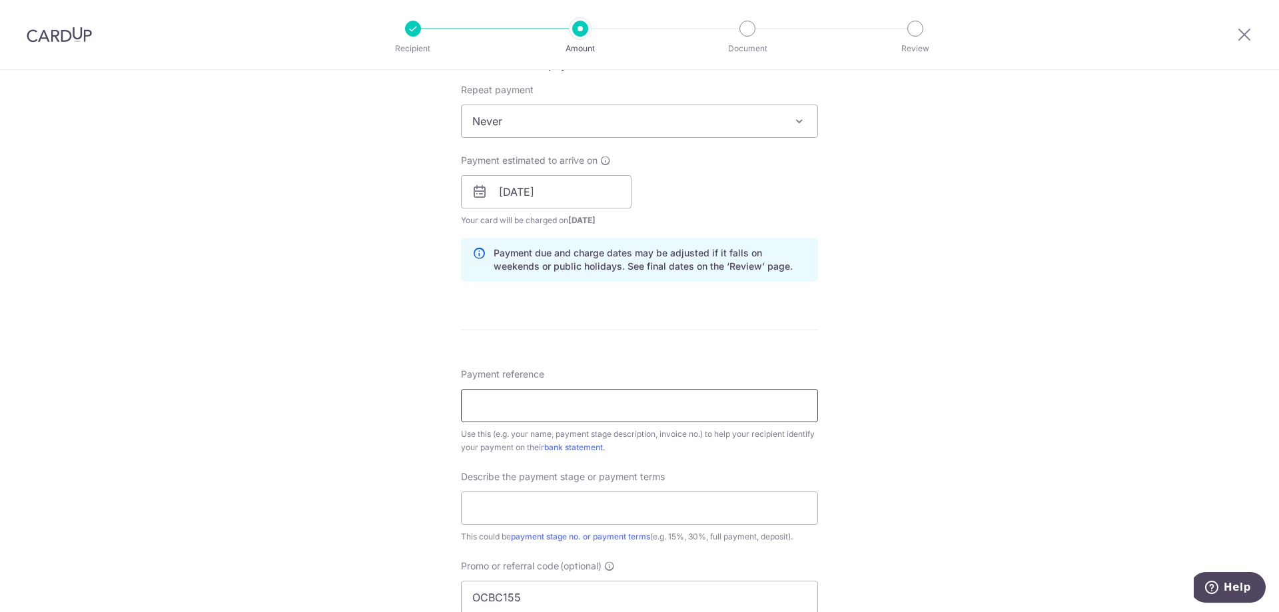
scroll to position [599, 0]
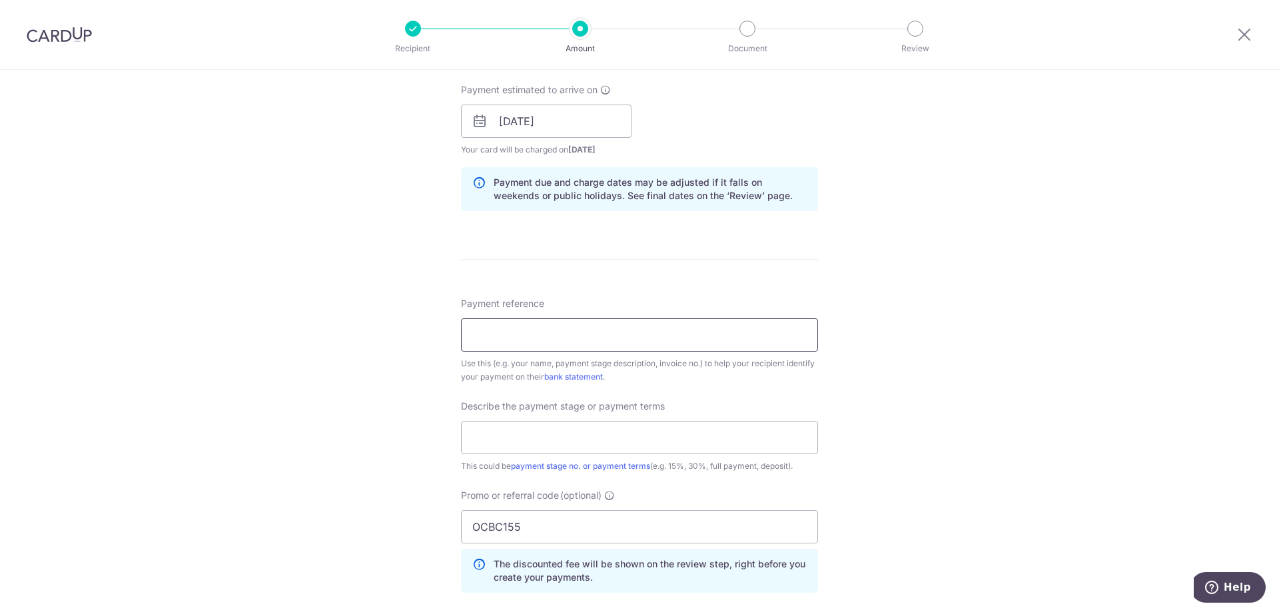
click at [535, 331] on input "Payment reference" at bounding box center [639, 334] width 357 height 33
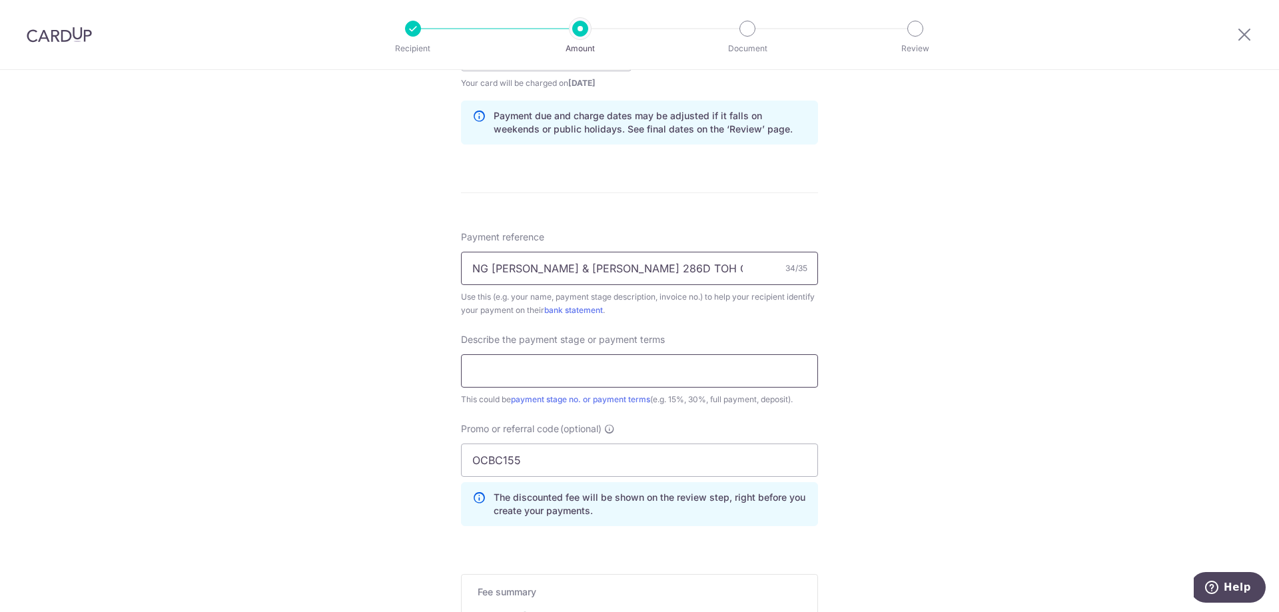
type input "NG ZI YAO & ANNE WEE 286D TOH GUAN"
click at [609, 376] on input "text" at bounding box center [639, 370] width 357 height 33
click at [916, 347] on div "Tell us more about your payment Enter payment amount SGD 20,000.00 20000.00 Rec…" at bounding box center [639, 108] width 1279 height 1408
click at [527, 366] on input "text" at bounding box center [639, 370] width 357 height 33
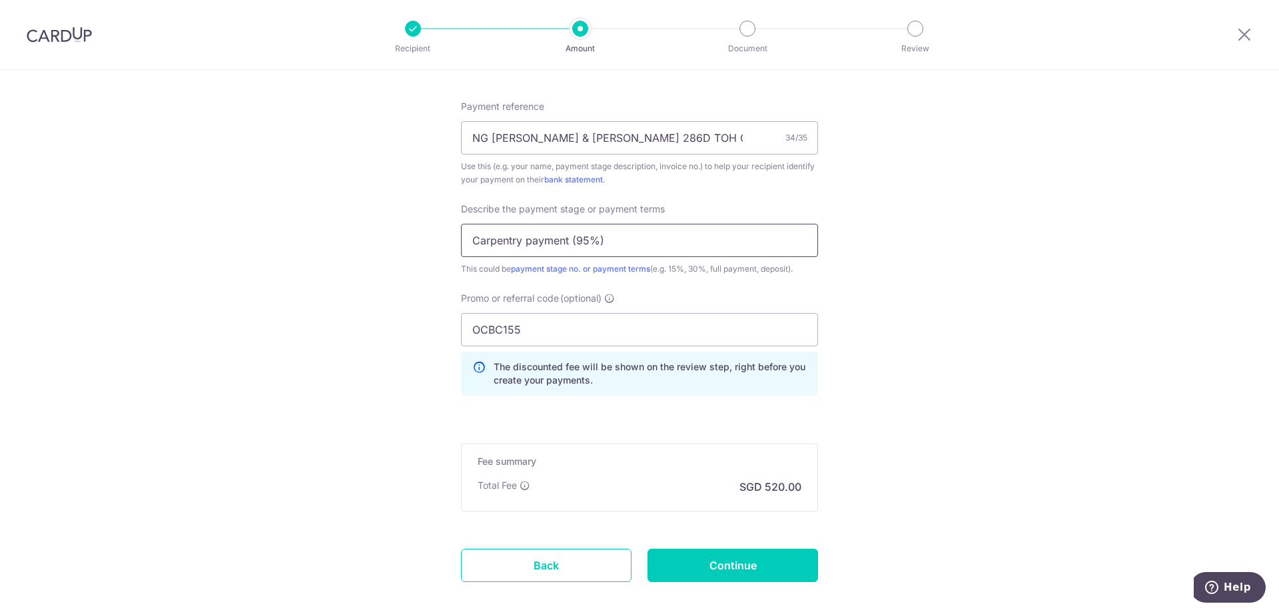
scroll to position [866, 0]
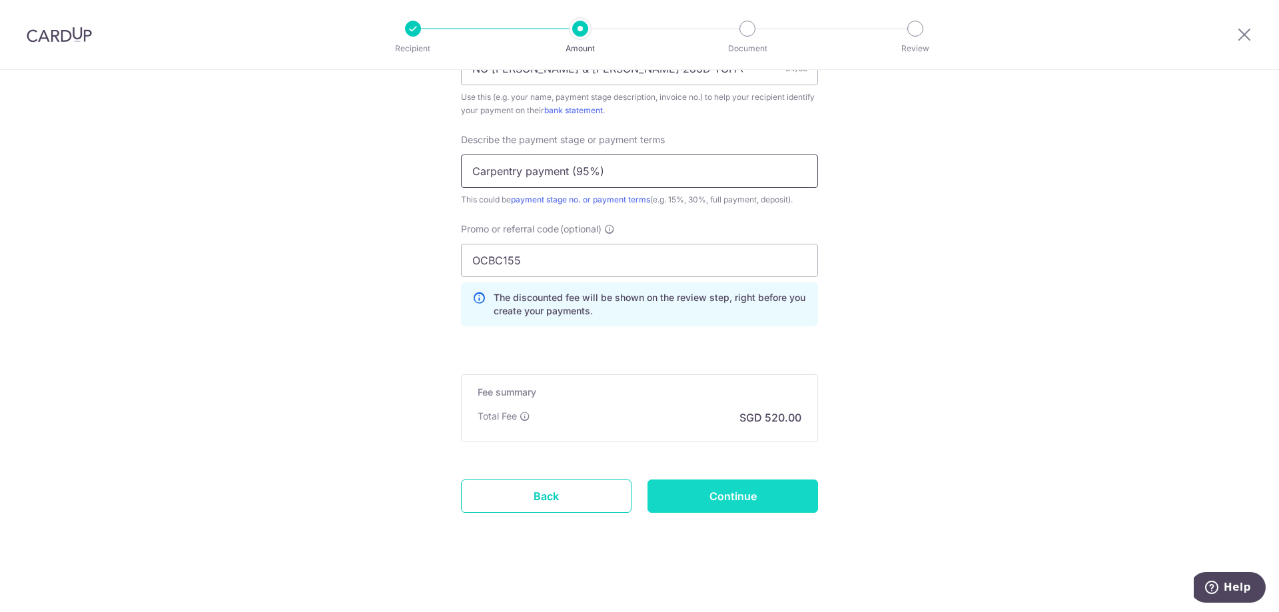
type input "Carpentry payment (95%)"
click at [747, 496] on input "Continue" at bounding box center [732, 495] width 170 height 33
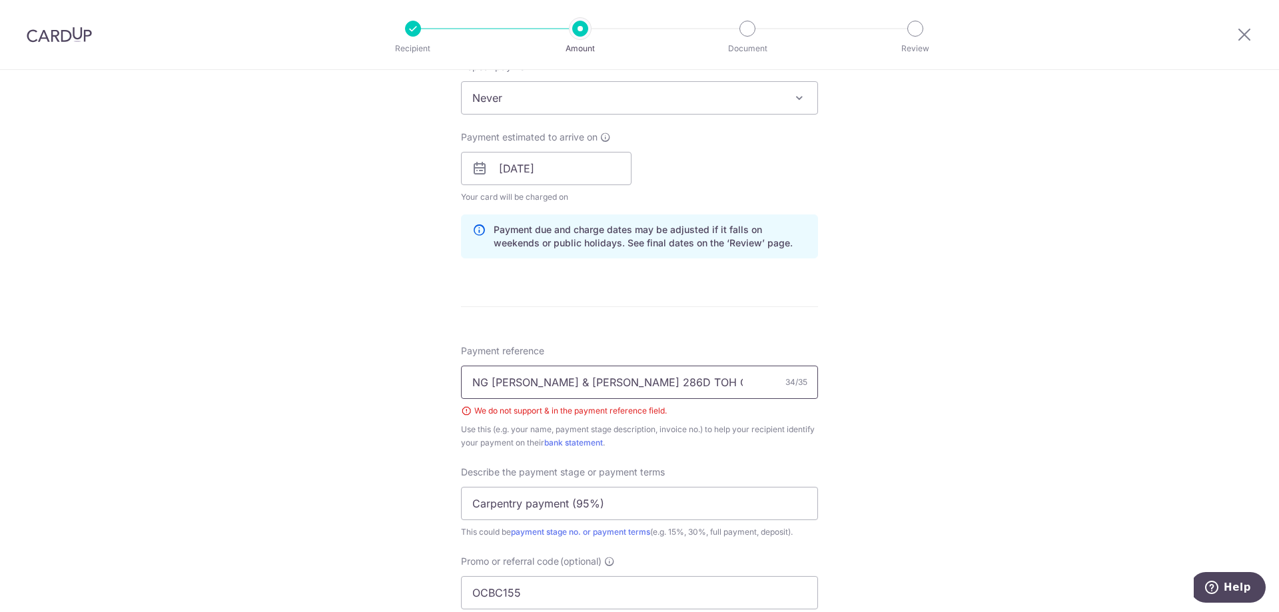
click at [741, 385] on input "NG [PERSON_NAME] & [PERSON_NAME] 286D TOH GUAN" at bounding box center [639, 382] width 357 height 33
click at [529, 383] on input "NG [PERSON_NAME] & [PERSON_NAME] 286D TOH GUAN" at bounding box center [639, 382] width 357 height 33
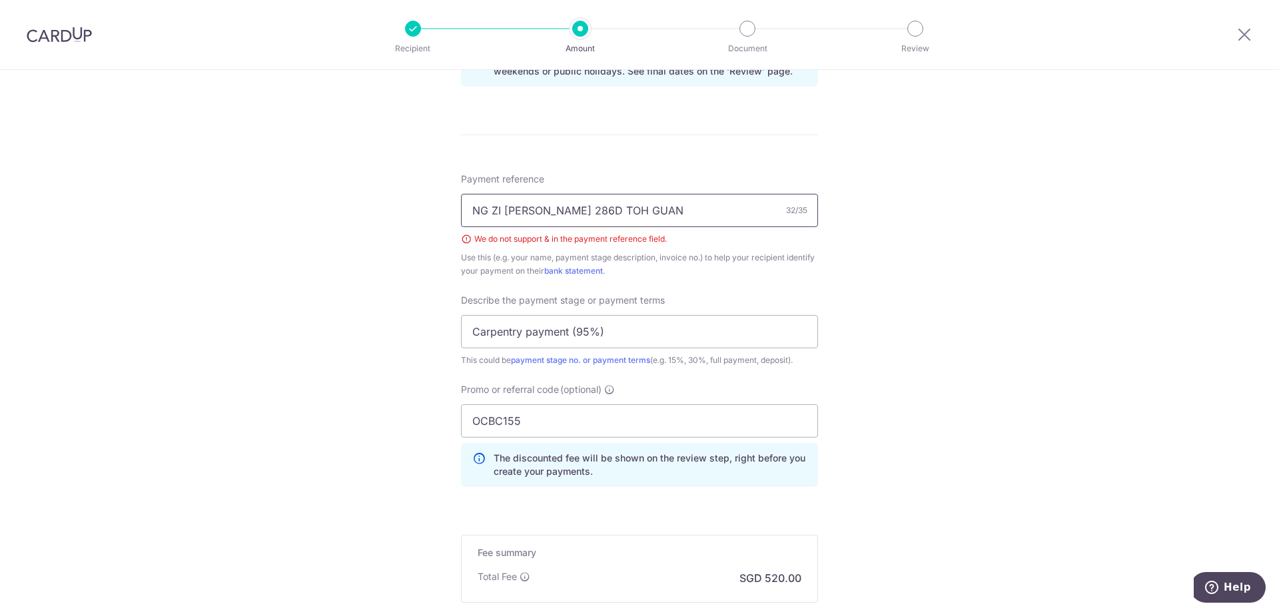
scroll to position [885, 0]
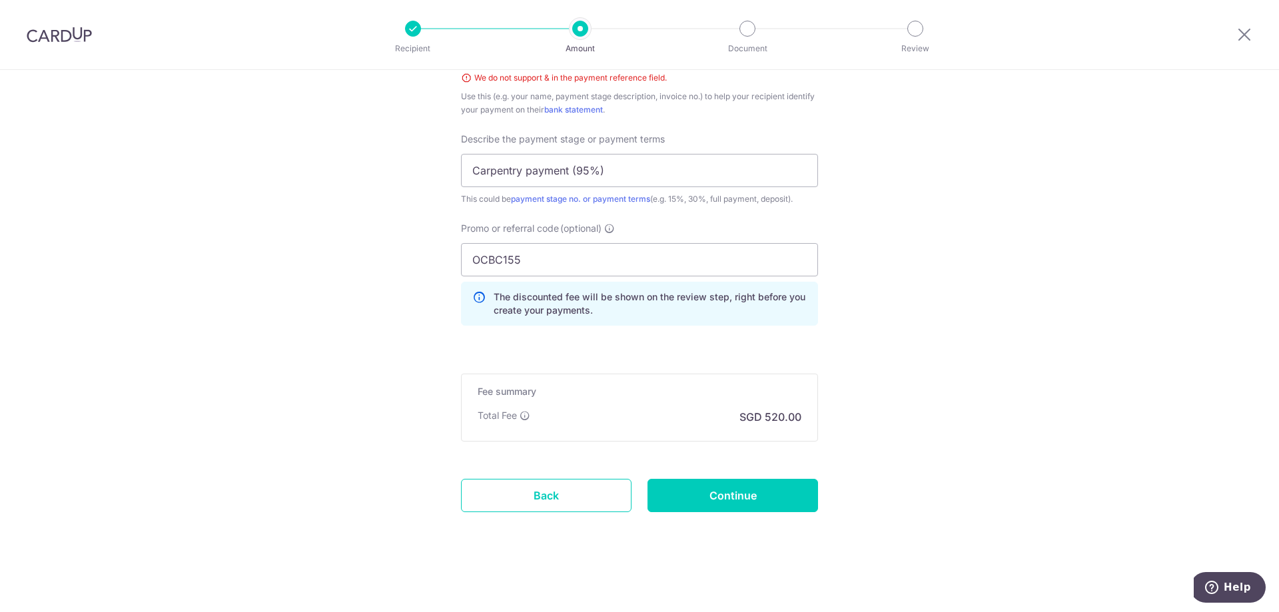
type input "NG ZI [PERSON_NAME] 286D TOH GUAN"
click at [610, 298] on p "The discounted fee will be shown on the review step, right before you create yo…" at bounding box center [649, 303] width 313 height 27
click at [717, 490] on input "Continue" at bounding box center [732, 495] width 170 height 33
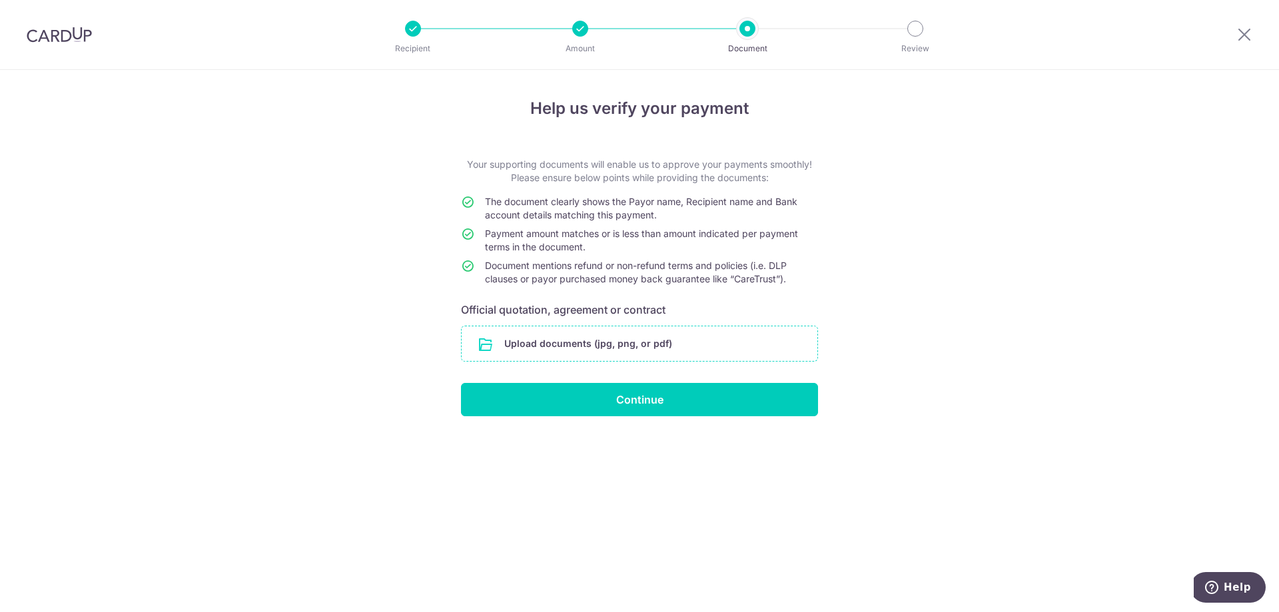
click at [596, 338] on input "file" at bounding box center [639, 343] width 356 height 35
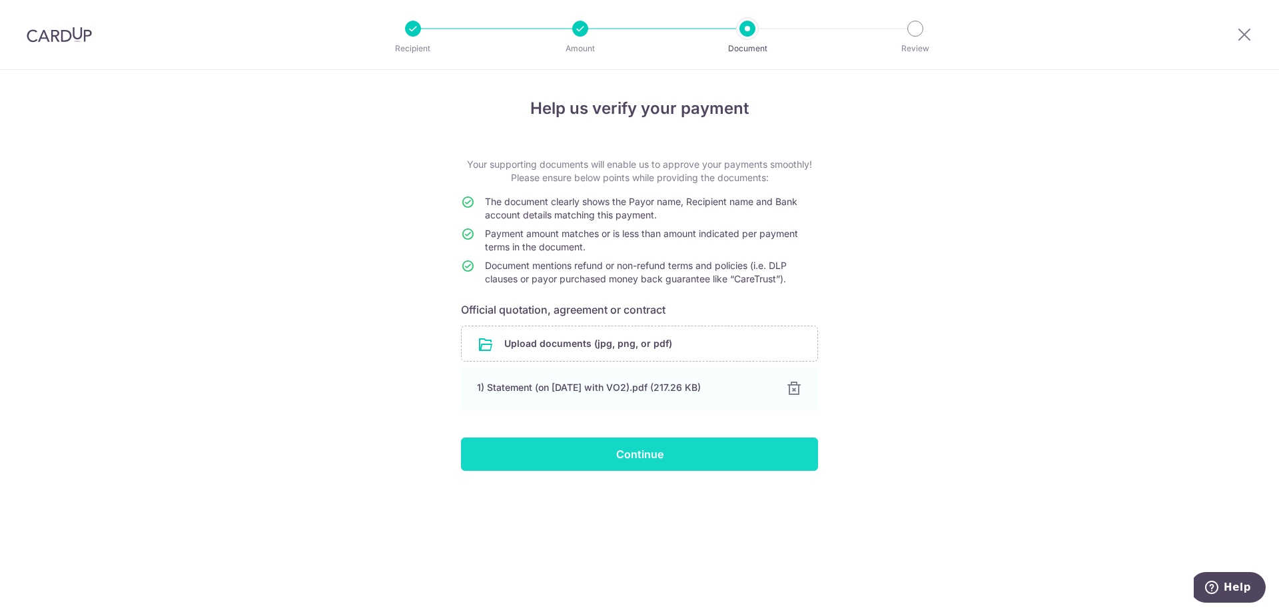
click at [721, 450] on input "Continue" at bounding box center [639, 454] width 357 height 33
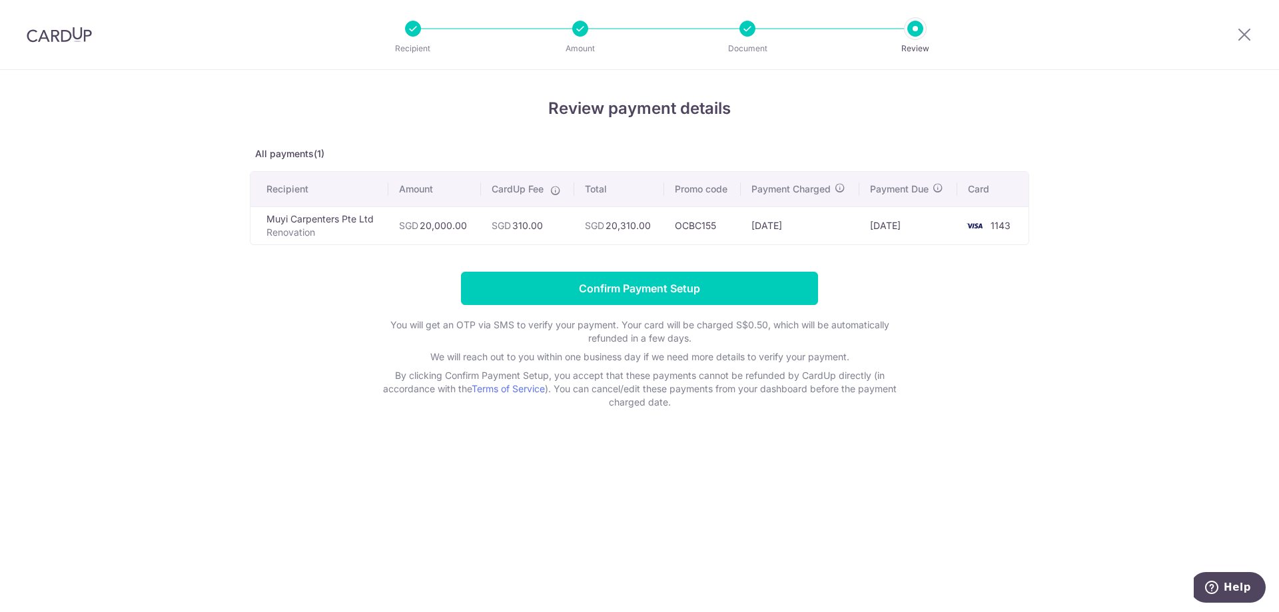
click at [1104, 252] on div "Review payment details All payments(1) Recipient Amount CardUp Fee Total Promo …" at bounding box center [639, 341] width 1279 height 542
click at [1193, 264] on div "Review payment details All payments(1) Recipient Amount CardUp Fee Total Promo …" at bounding box center [639, 341] width 1279 height 542
click at [1041, 314] on div "Review payment details All payments(1) Recipient Amount CardUp Fee Total Promo …" at bounding box center [639, 341] width 1279 height 542
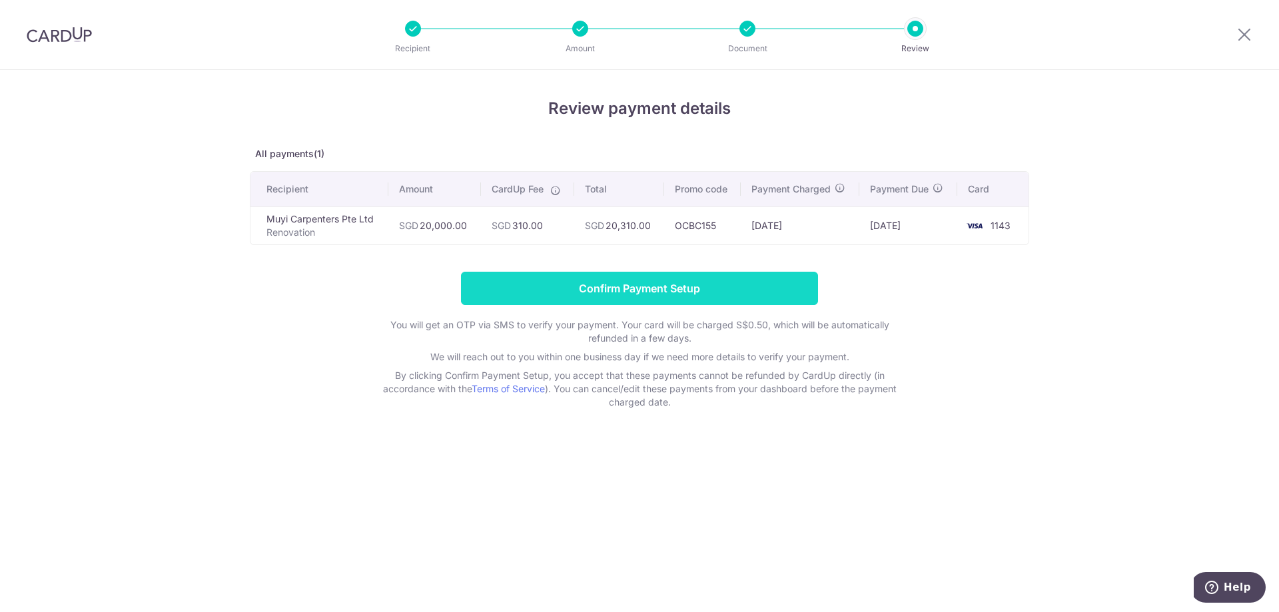
click at [715, 292] on input "Confirm Payment Setup" at bounding box center [639, 288] width 357 height 33
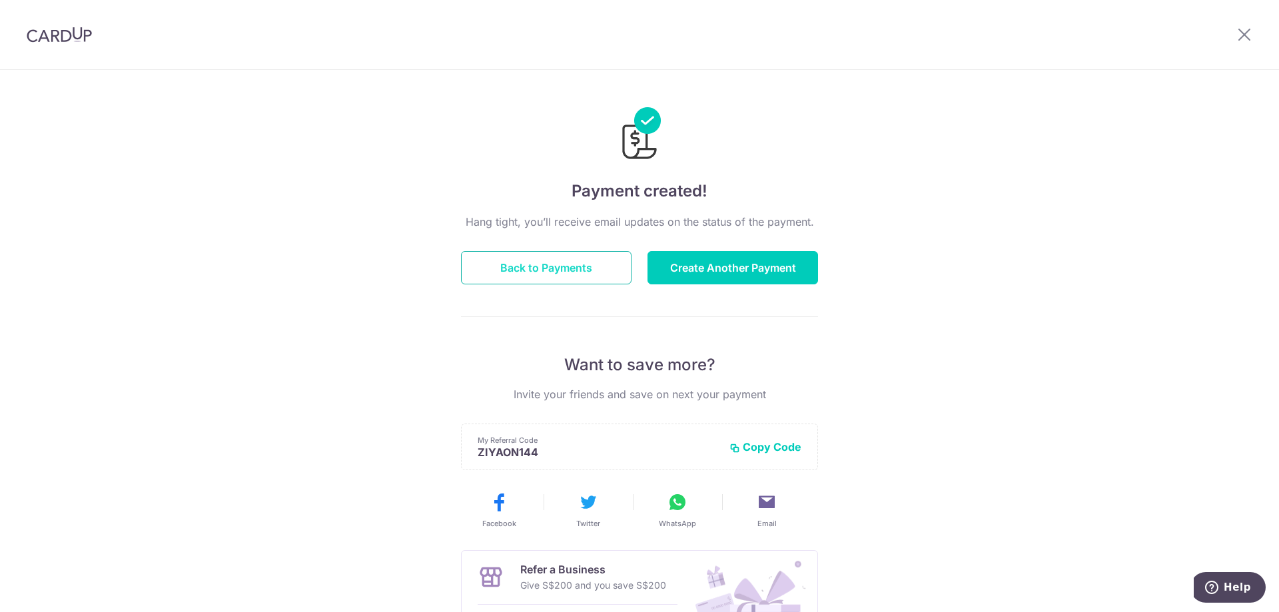
click at [577, 279] on button "Back to Payments" at bounding box center [546, 267] width 170 height 33
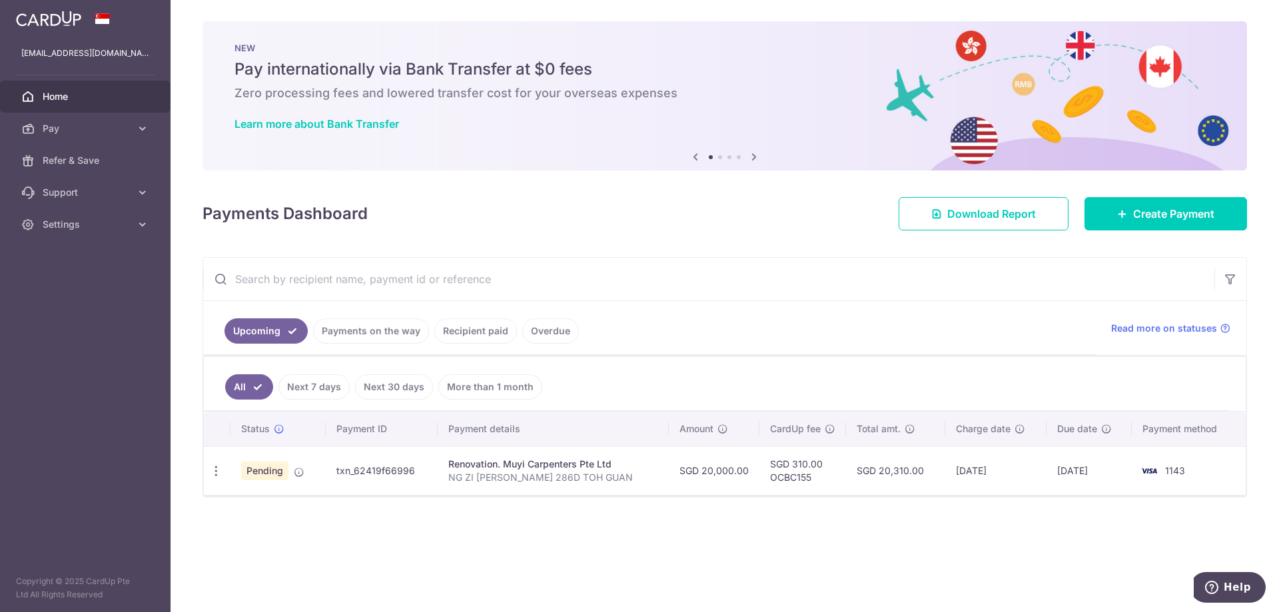
click at [574, 530] on div "× Pause Schedule Pause all future payments in this series Pause just this one p…" at bounding box center [724, 306] width 1108 height 612
click at [401, 478] on td "txn_62419f66996" at bounding box center [382, 470] width 112 height 49
click at [398, 478] on td "txn_62419f66996" at bounding box center [382, 470] width 112 height 49
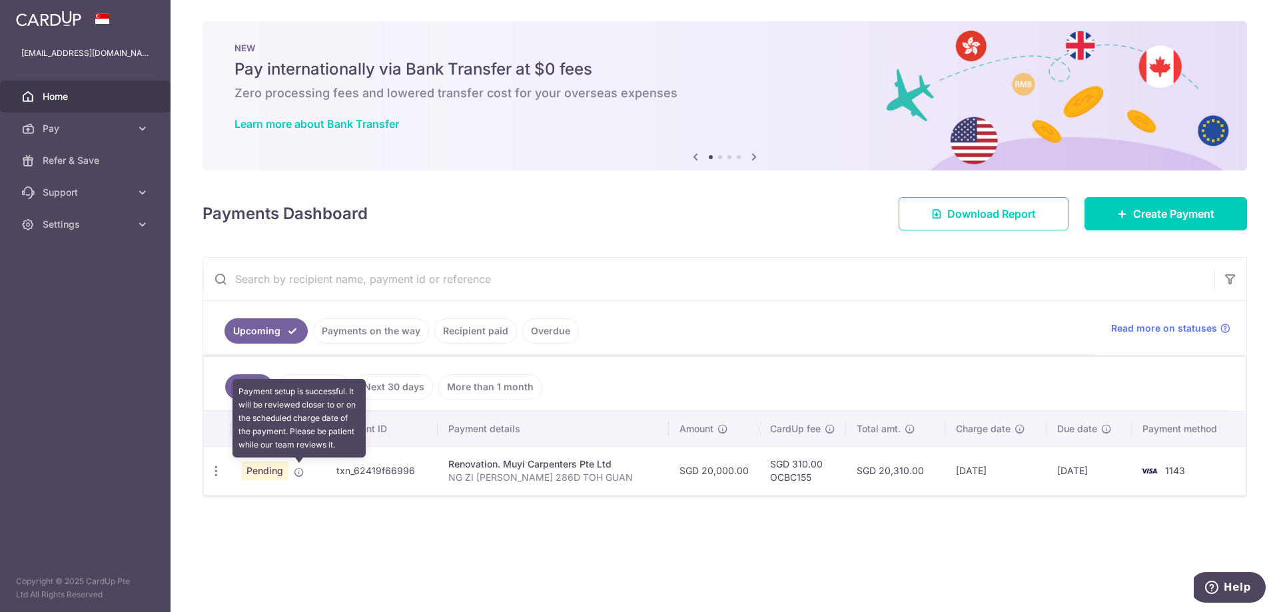
click at [299, 467] on icon at bounding box center [299, 472] width 11 height 11
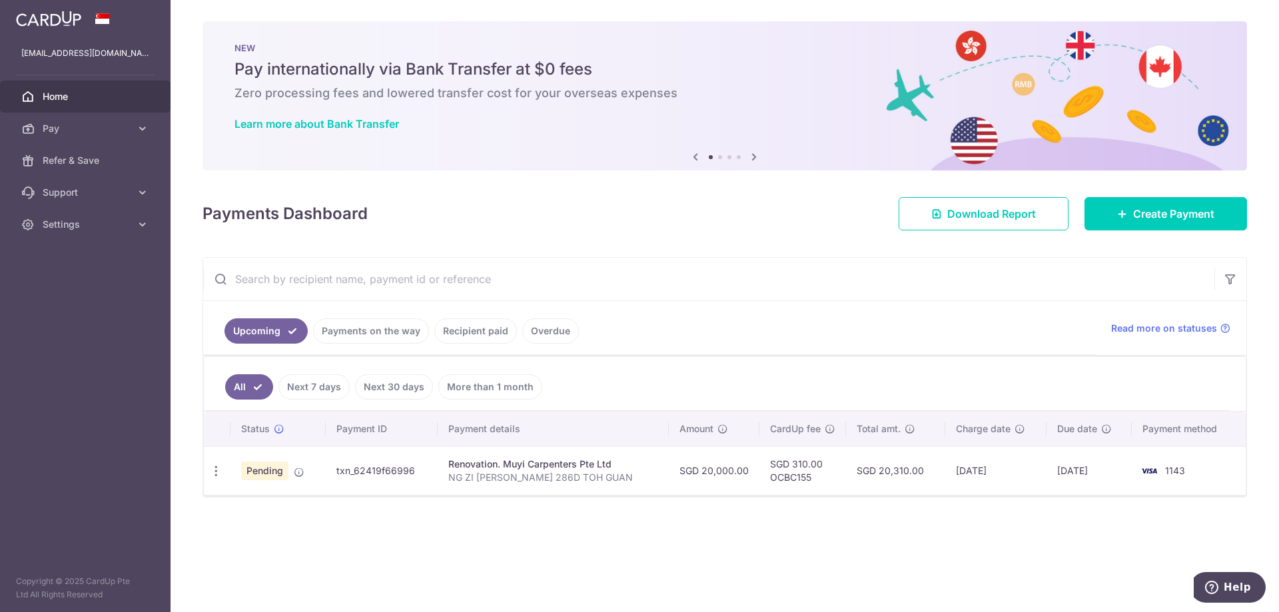
click at [240, 475] on td "Pending" at bounding box center [277, 470] width 95 height 49
click at [225, 475] on div "Update payment Cancel payment" at bounding box center [216, 471] width 25 height 25
click at [222, 475] on icon "button" at bounding box center [216, 471] width 14 height 14
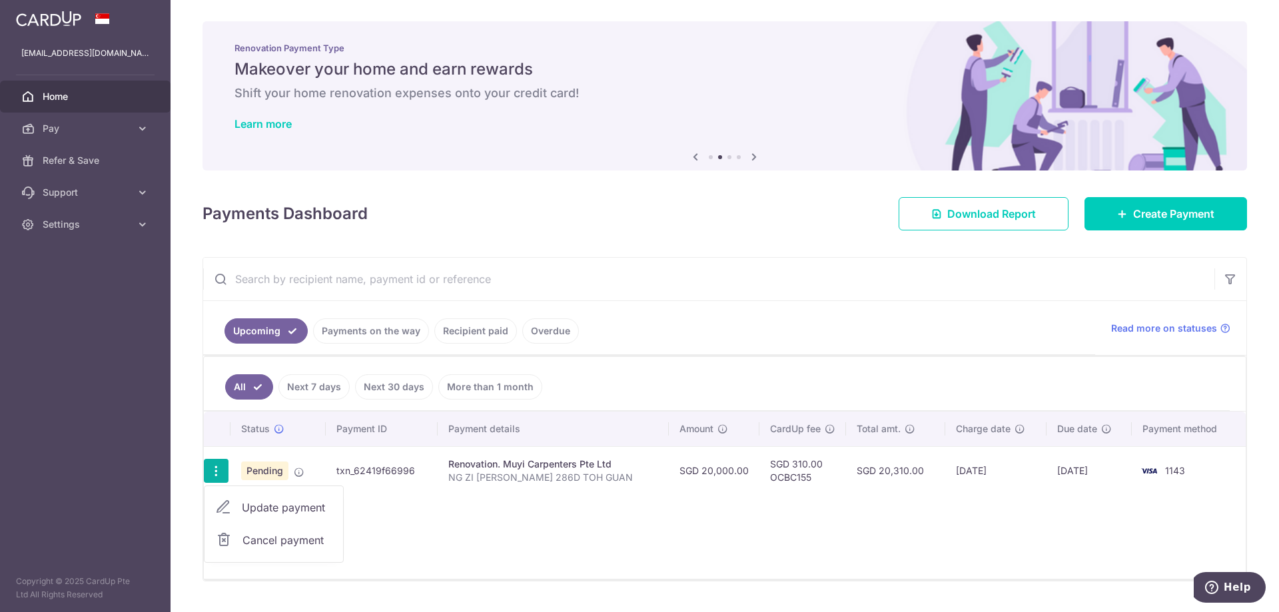
click at [533, 510] on div "Status Payment ID Payment details Amount CardUp fee Total amt. Charge date Due …" at bounding box center [725, 495] width 1042 height 167
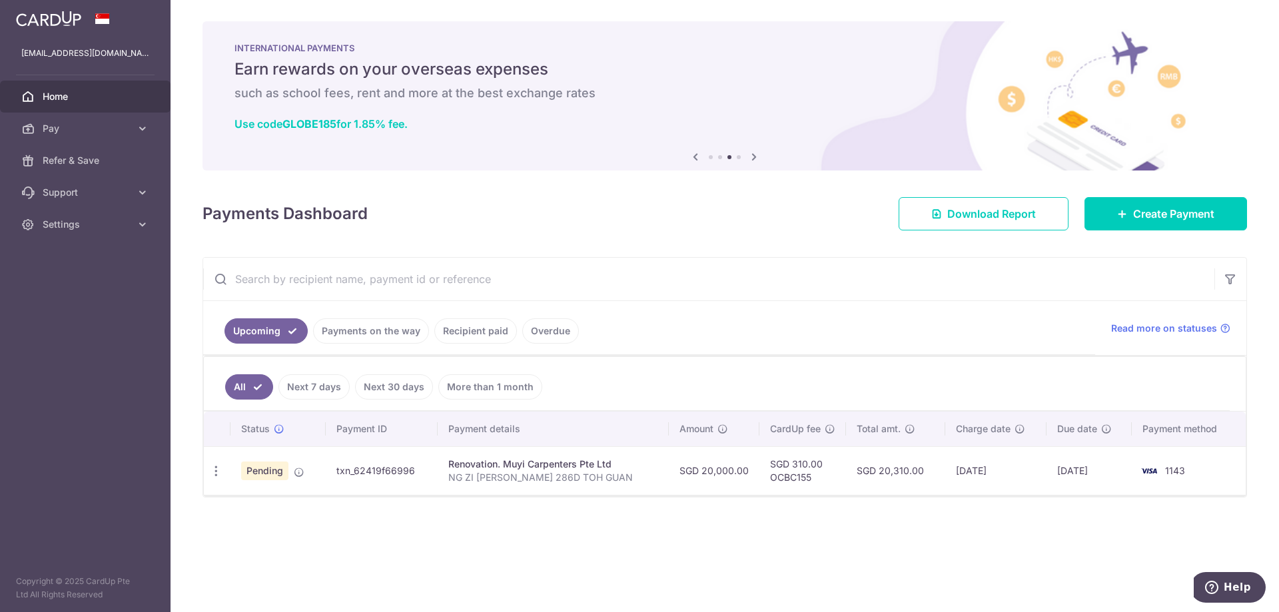
drag, startPoint x: 836, startPoint y: 527, endPoint x: 513, endPoint y: 528, distance: 322.3
click at [836, 527] on div "× Pause Schedule Pause all future payments in this series Pause just this one p…" at bounding box center [724, 306] width 1108 height 612
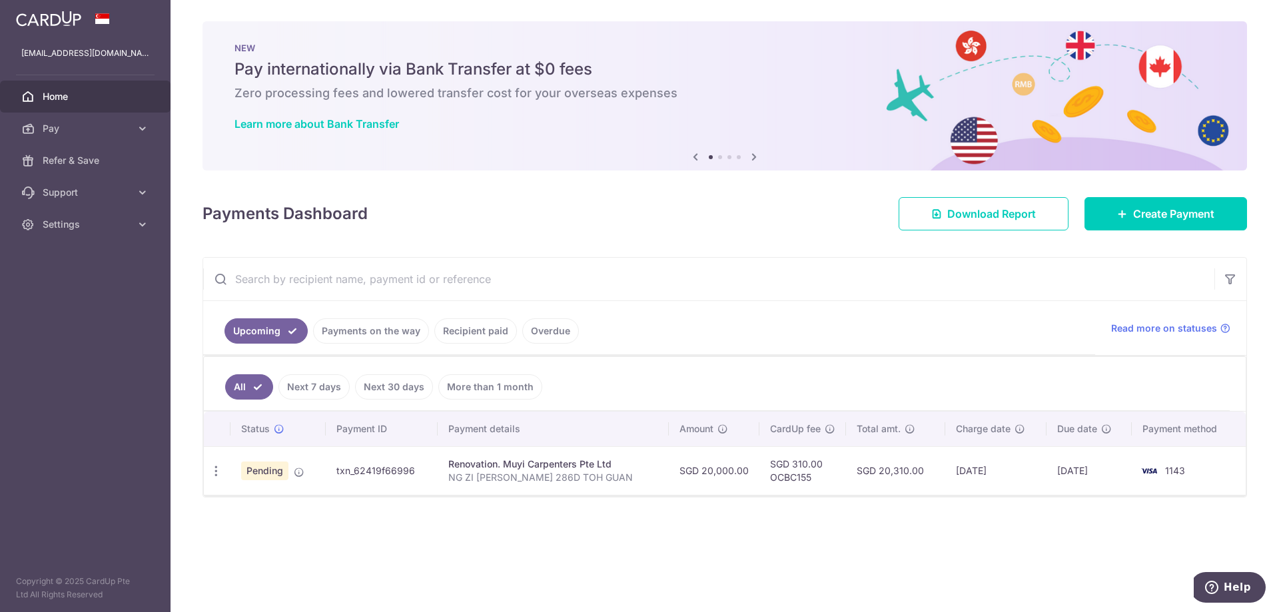
click at [300, 477] on td "Pending" at bounding box center [277, 470] width 95 height 49
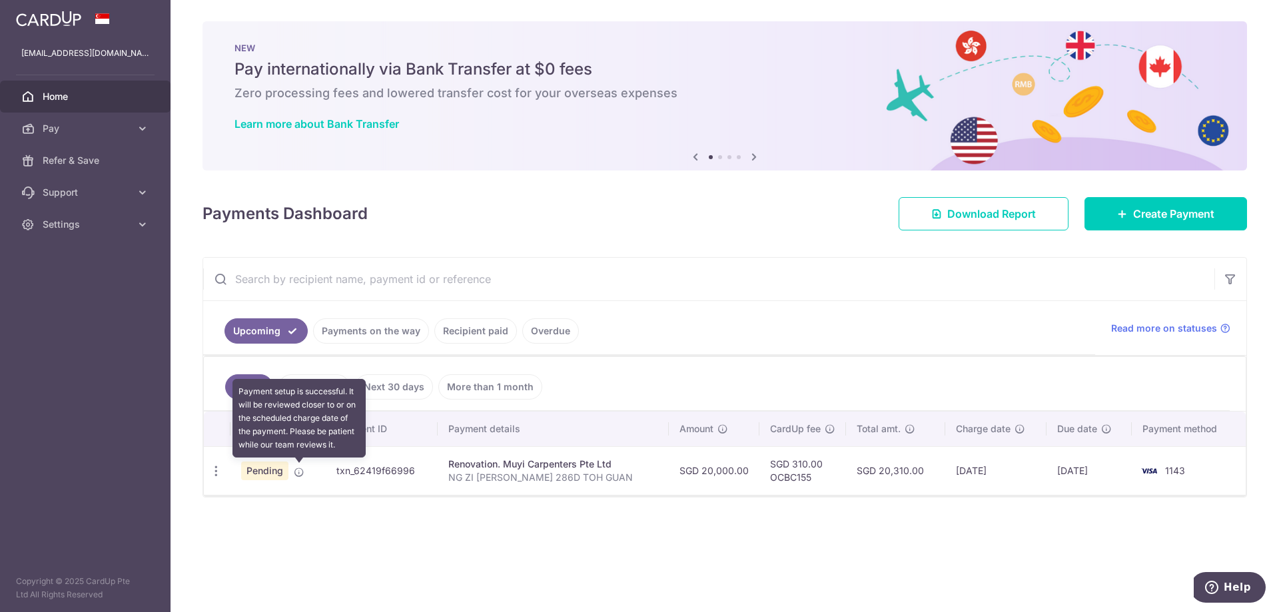
click at [300, 475] on icon at bounding box center [299, 472] width 11 height 11
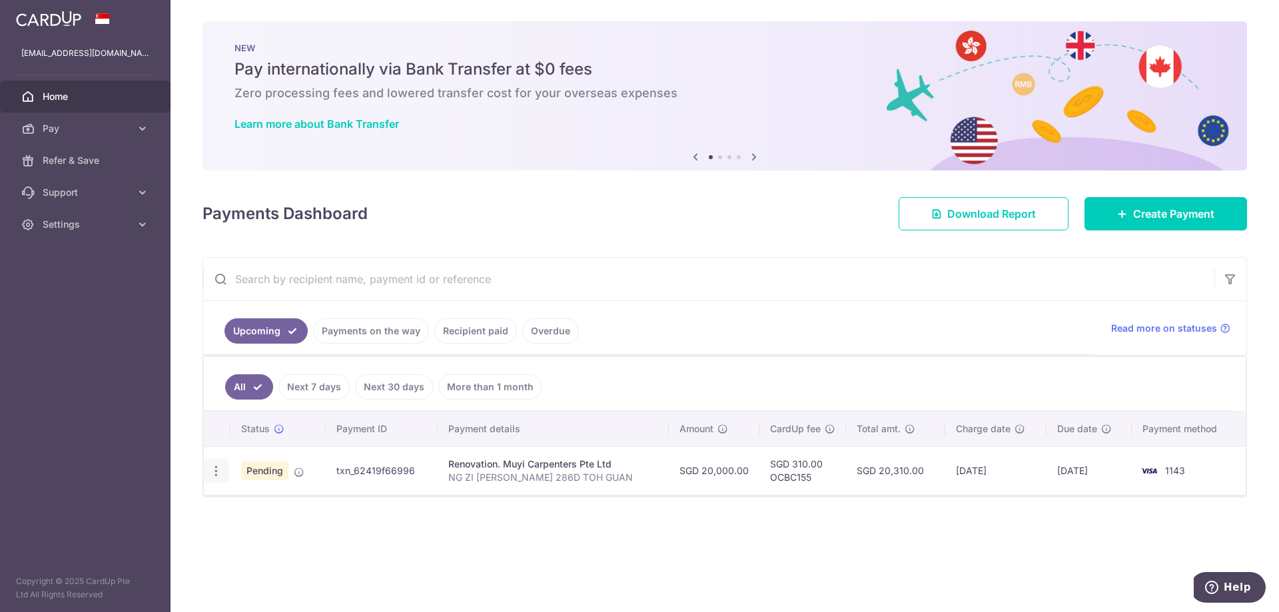
click at [226, 478] on div "Update payment Cancel payment" at bounding box center [216, 471] width 25 height 25
click at [224, 476] on div "Update payment Cancel payment" at bounding box center [216, 471] width 25 height 25
click at [220, 474] on icon "button" at bounding box center [216, 471] width 14 height 14
click at [601, 513] on div "Status Payment ID Payment details Amount CardUp fee Total amt. Charge date Due …" at bounding box center [725, 495] width 1042 height 167
